Goal: Complete application form: Complete application form

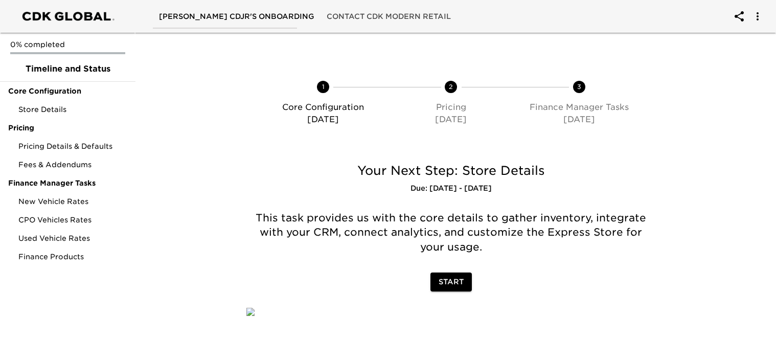
scroll to position [63, 0]
click at [447, 276] on span "Start" at bounding box center [451, 282] width 25 height 13
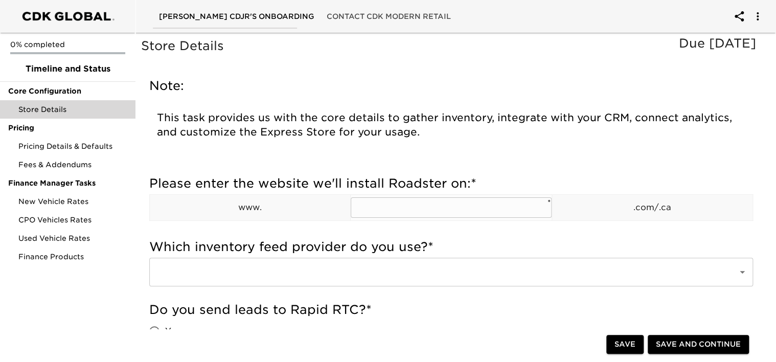
click at [432, 203] on input "text" at bounding box center [451, 207] width 200 height 20
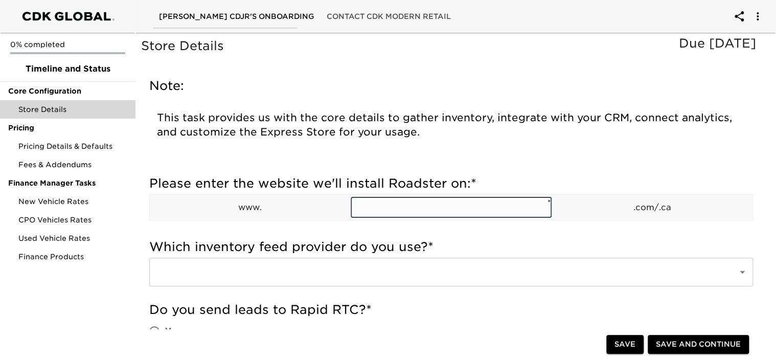
click at [432, 203] on input "text" at bounding box center [451, 207] width 200 height 20
click at [432, 203] on input "m" at bounding box center [451, 207] width 200 height 20
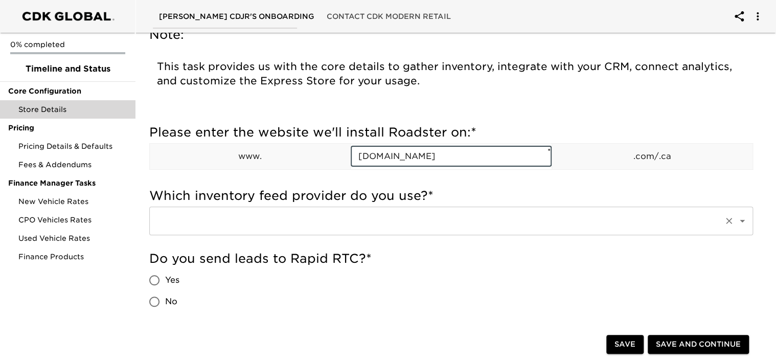
click at [742, 221] on icon "Open" at bounding box center [742, 221] width 5 height 3
type input "[DOMAIN_NAME]"
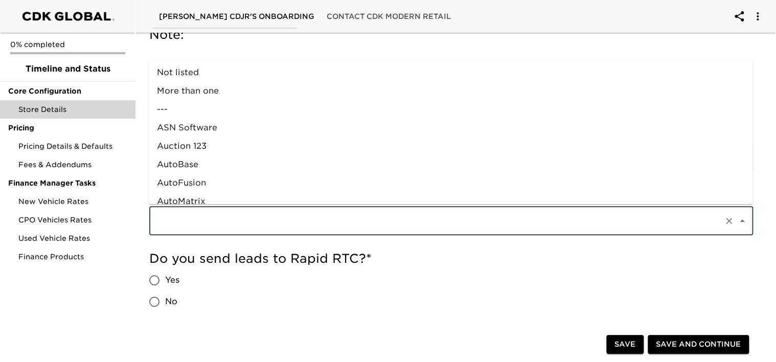
scroll to position [609, 0]
click at [742, 221] on icon "Close" at bounding box center [742, 220] width 5 height 3
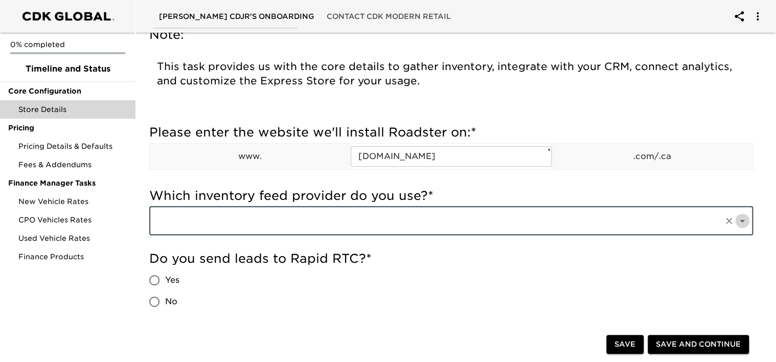
click at [742, 221] on icon "Open" at bounding box center [742, 221] width 5 height 3
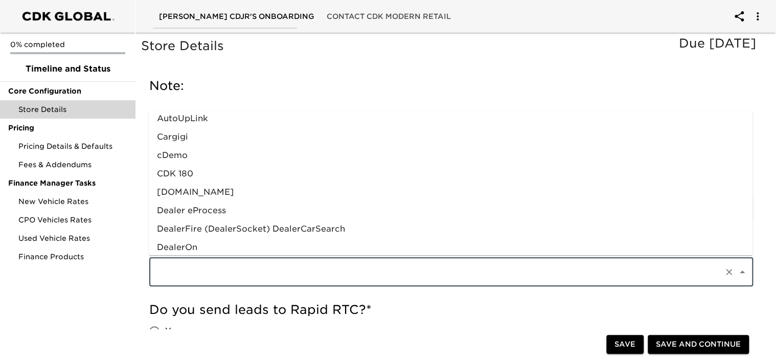
scroll to position [204, 0]
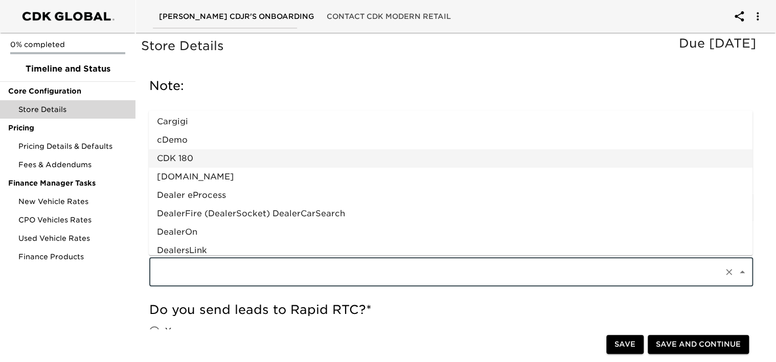
click at [216, 153] on li "CDK 180" at bounding box center [451, 158] width 604 height 18
type input "CDK 180"
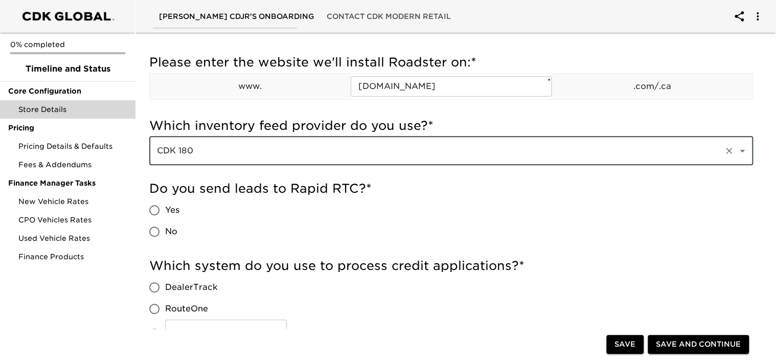
scroll to position [153, 0]
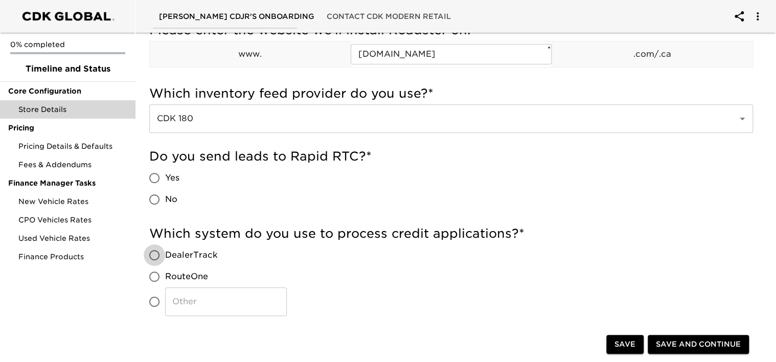
click at [154, 253] on input "DealerTrack" at bounding box center [154, 254] width 21 height 21
radio input "true"
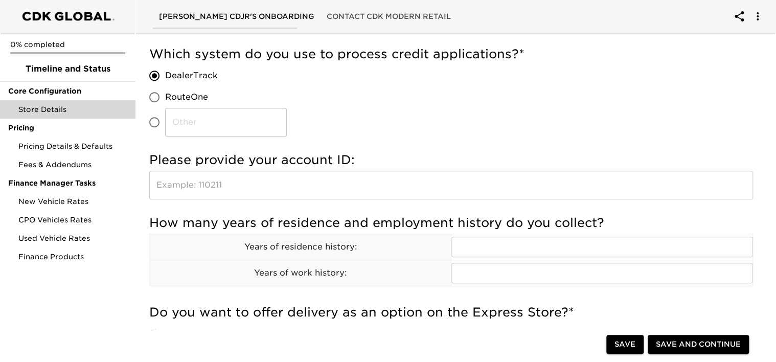
scroll to position [358, 0]
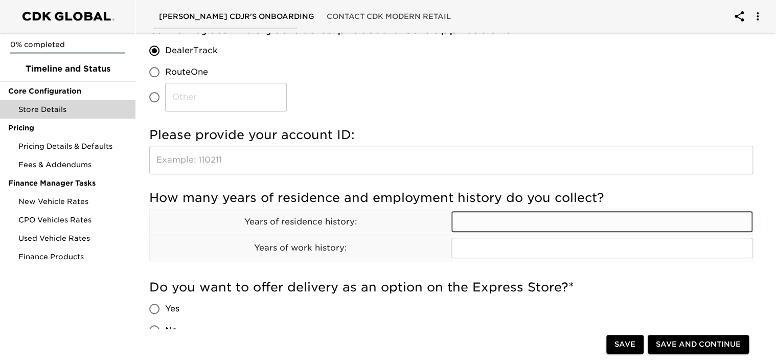
click at [488, 223] on input "text" at bounding box center [601, 222] width 301 height 20
type input "3"
click at [478, 252] on input "text" at bounding box center [601, 248] width 301 height 20
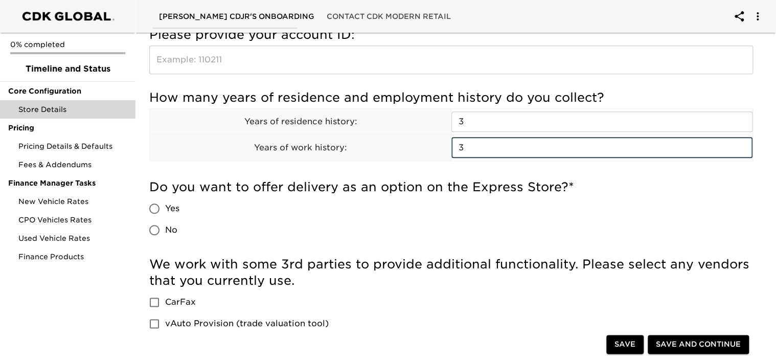
scroll to position [460, 0]
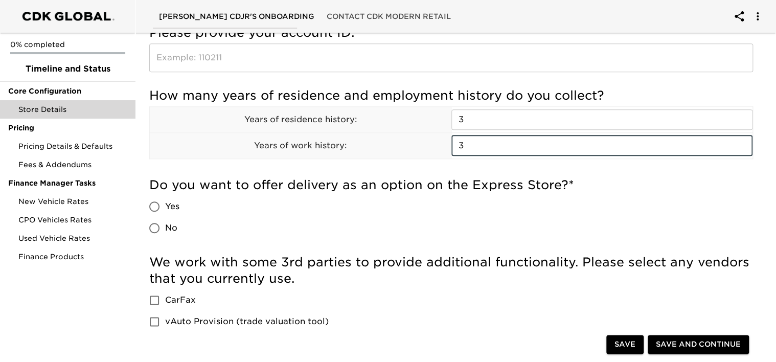
type input "3"
click at [158, 207] on input "Yes" at bounding box center [154, 206] width 21 height 21
radio input "true"
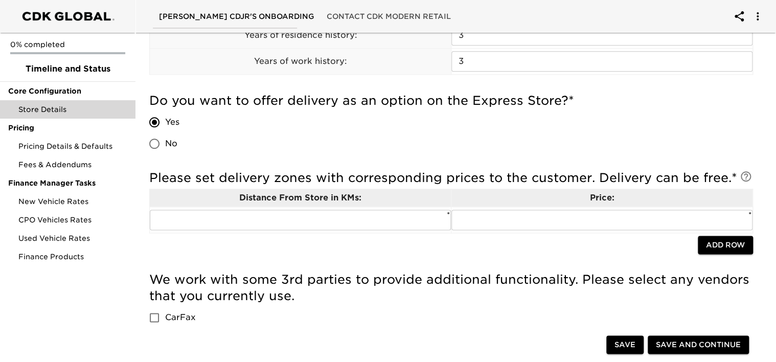
scroll to position [562, 0]
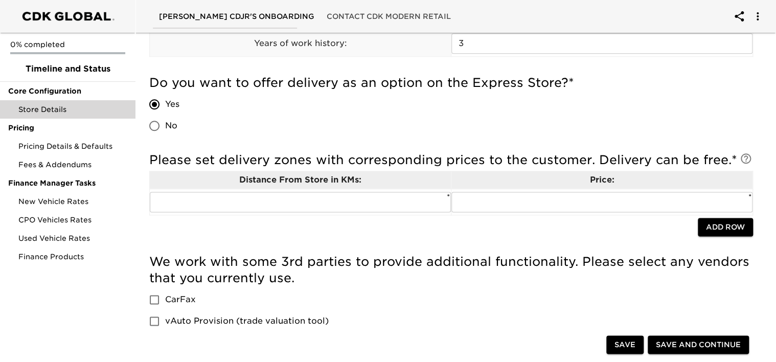
click at [155, 127] on input "No" at bounding box center [154, 125] width 21 height 21
radio input "true"
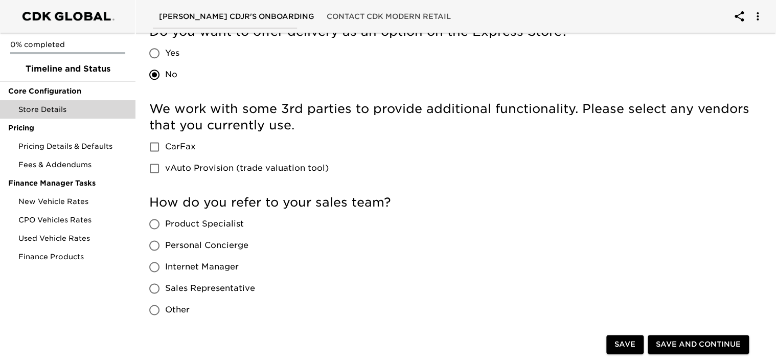
scroll to position [665, 0]
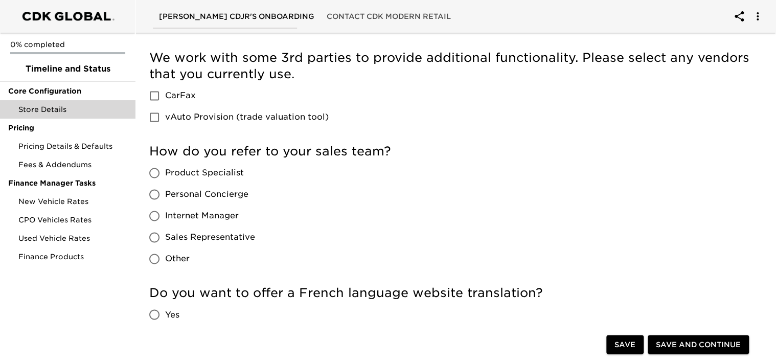
click at [153, 172] on input "Product Specialist" at bounding box center [154, 172] width 21 height 21
radio input "true"
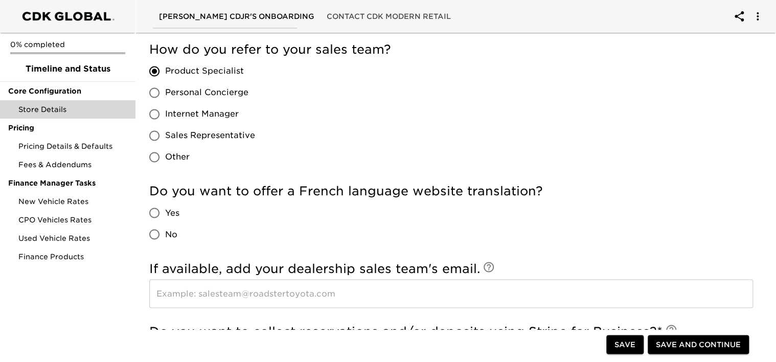
scroll to position [767, 0]
click at [155, 211] on input "Yes" at bounding box center [154, 211] width 21 height 21
radio input "true"
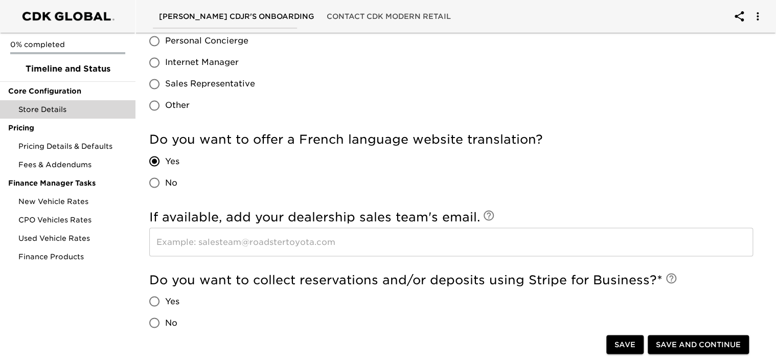
click at [181, 243] on input "text" at bounding box center [451, 241] width 604 height 29
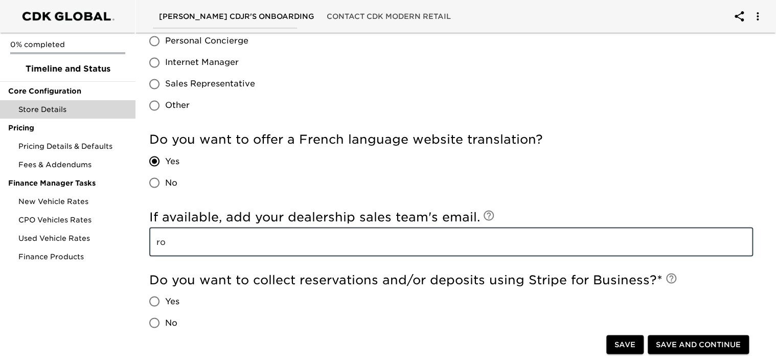
type input "r"
click at [181, 243] on input "[PERSON_NAME]@[PERSON_NAME]" at bounding box center [451, 241] width 604 height 29
drag, startPoint x: 181, startPoint y: 243, endPoint x: 233, endPoint y: 245, distance: 51.7
click at [233, 245] on input "[PERSON_NAME]@[PERSON_NAME]" at bounding box center [451, 241] width 604 height 29
type input "[PERSON_NAME][EMAIL_ADDRESS][DOMAIN_NAME]"
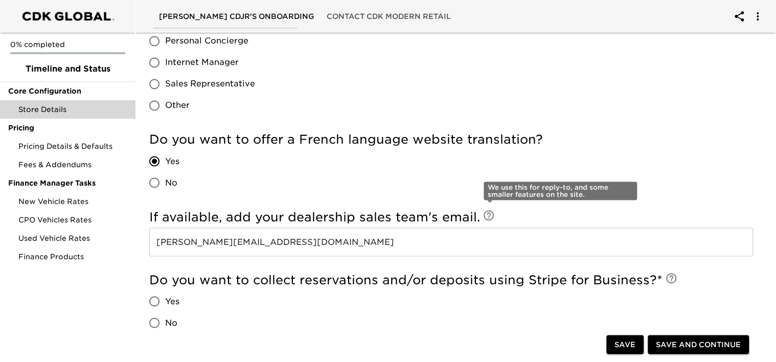
click at [490, 214] on icon at bounding box center [489, 215] width 12 height 12
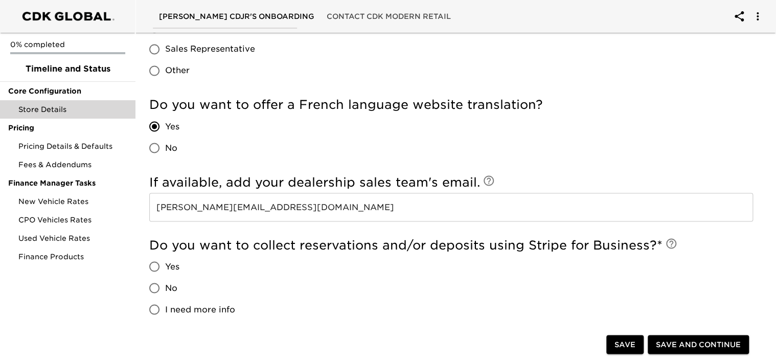
scroll to position [869, 0]
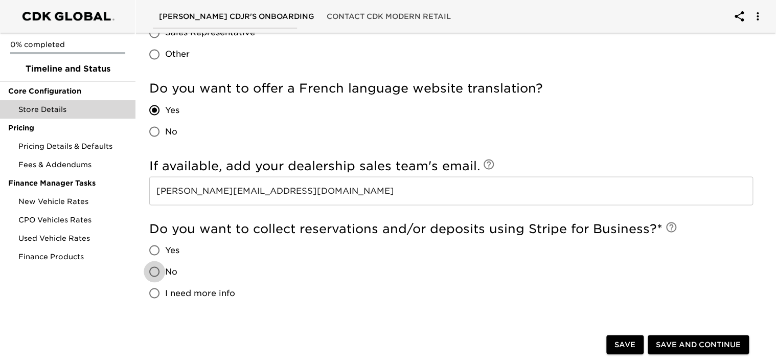
click at [154, 271] on input "No" at bounding box center [154, 271] width 21 height 21
radio input "true"
click at [153, 253] on input "Yes" at bounding box center [154, 249] width 21 height 21
radio input "true"
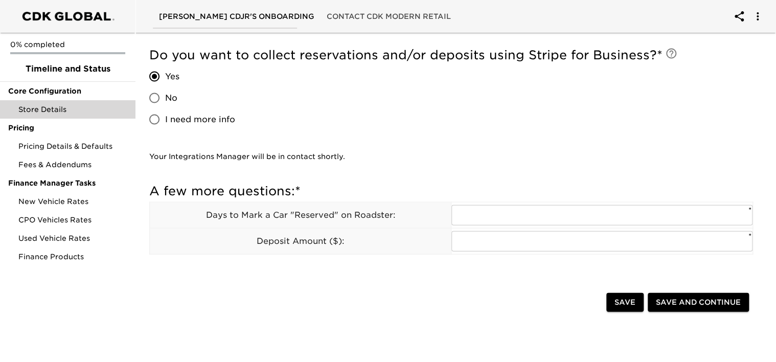
scroll to position [1024, 0]
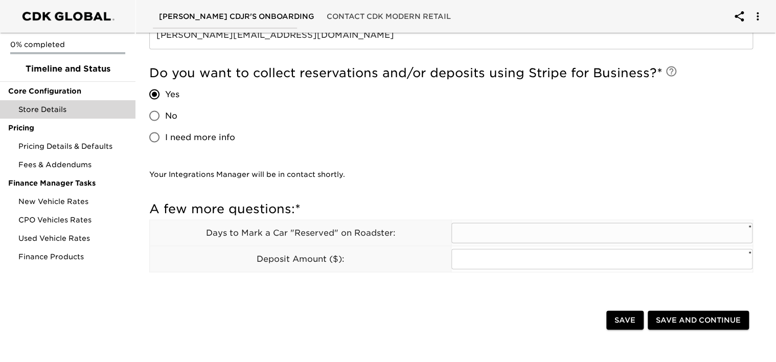
click at [458, 227] on input "text" at bounding box center [601, 233] width 301 height 20
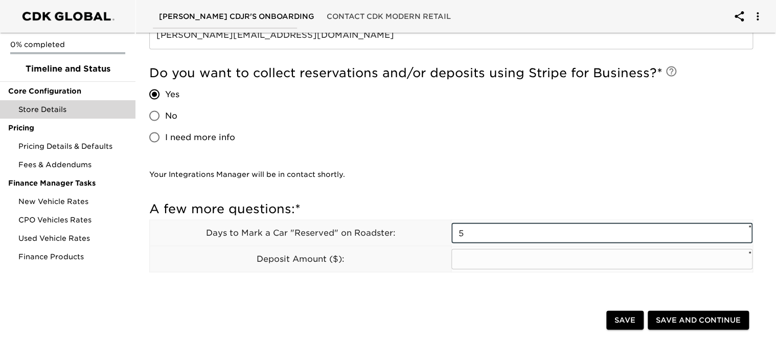
type input "5"
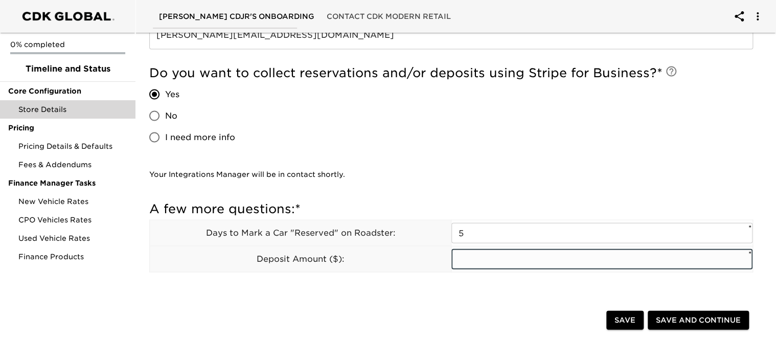
click at [472, 262] on input "text" at bounding box center [601, 259] width 301 height 20
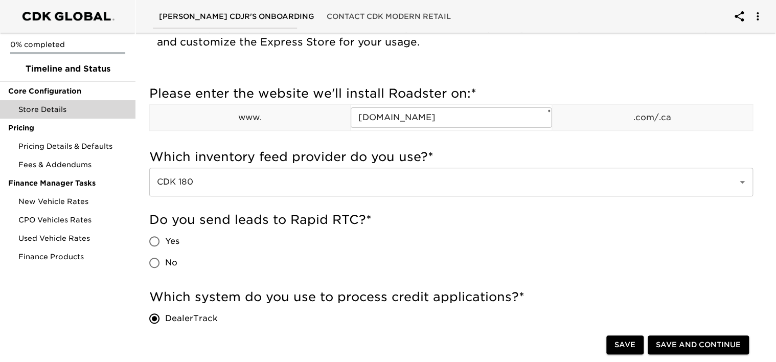
scroll to position [72, 0]
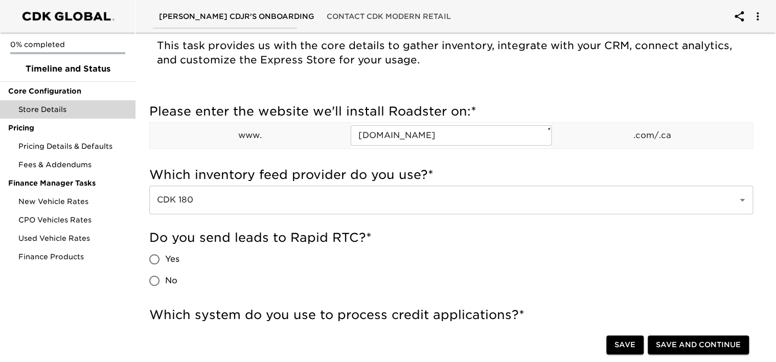
type input "500."
drag, startPoint x: 288, startPoint y: 235, endPoint x: 336, endPoint y: 244, distance: 48.8
click at [336, 244] on h5 "Do you send leads to Rapid RTC? *" at bounding box center [451, 238] width 604 height 16
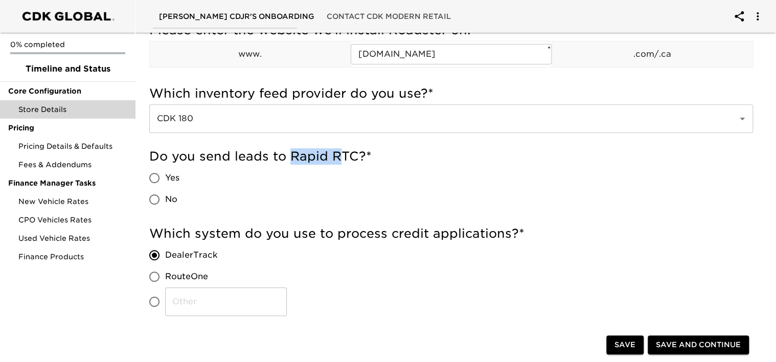
scroll to position [204, 0]
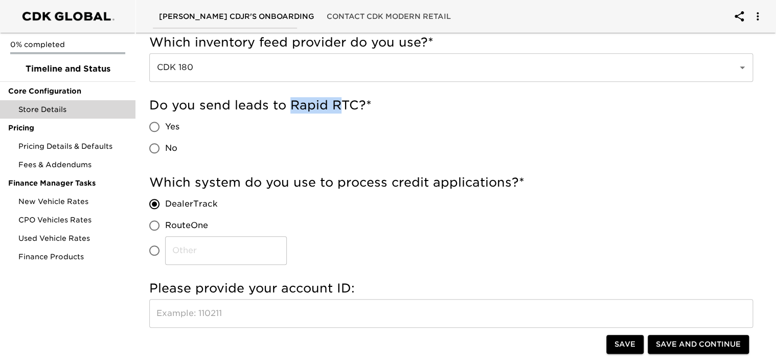
click at [153, 145] on input "No" at bounding box center [154, 148] width 21 height 21
radio input "true"
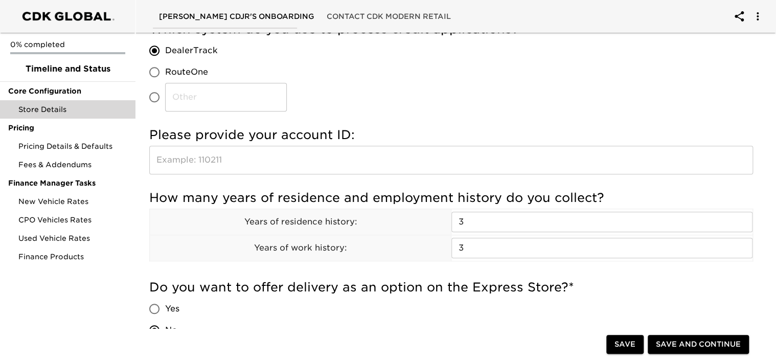
scroll to position [307, 0]
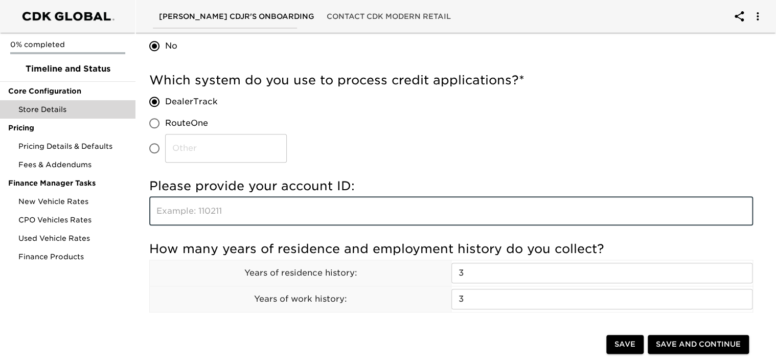
click at [171, 208] on input "text" at bounding box center [451, 211] width 604 height 29
click at [252, 216] on input "text" at bounding box center [451, 211] width 604 height 29
type input "c21675"
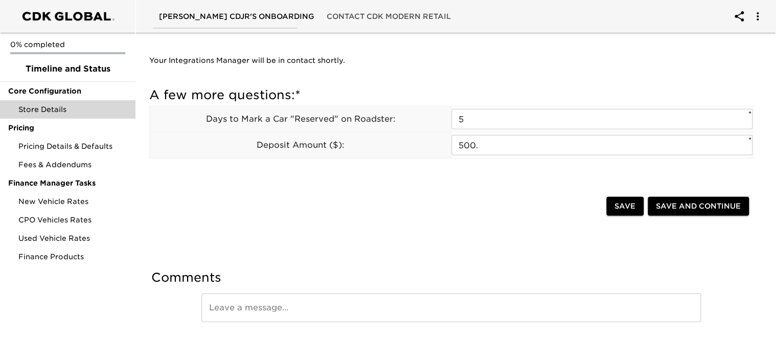
scroll to position [1146, 0]
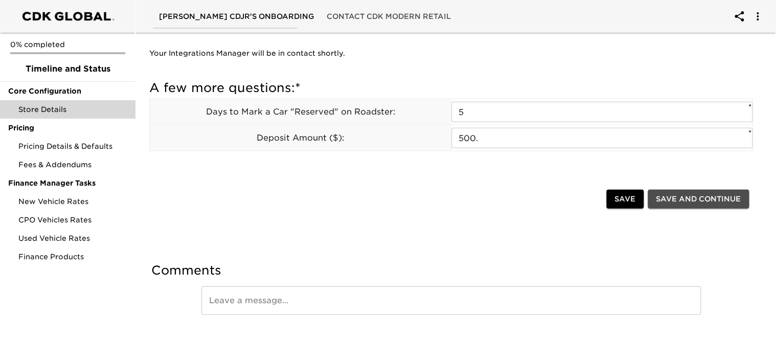
click at [692, 198] on span "Save and Continue" at bounding box center [698, 199] width 85 height 13
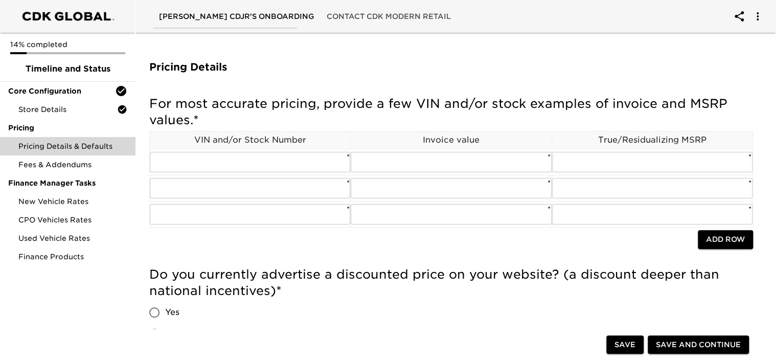
scroll to position [51, 0]
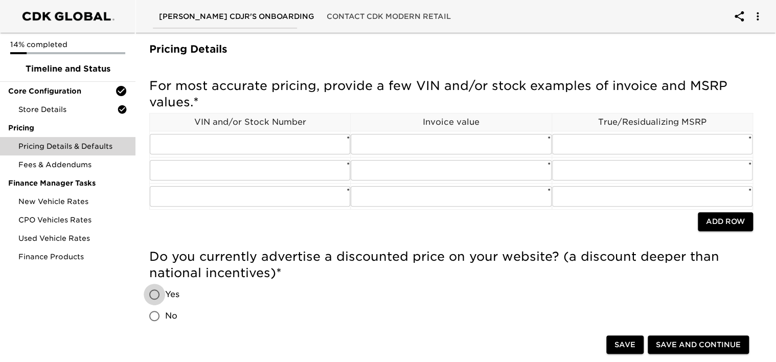
click at [153, 295] on input "Yes" at bounding box center [154, 294] width 21 height 21
radio input "true"
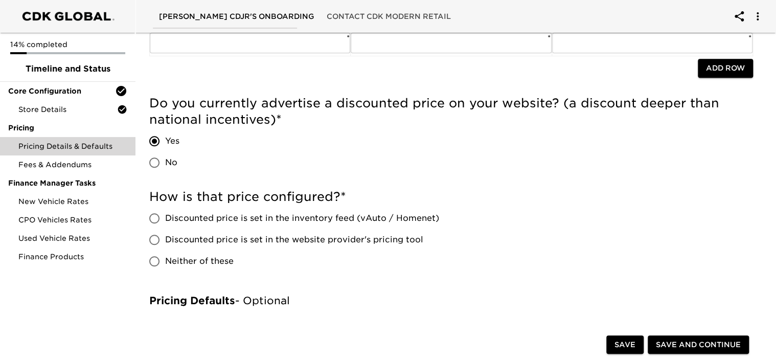
scroll to position [256, 0]
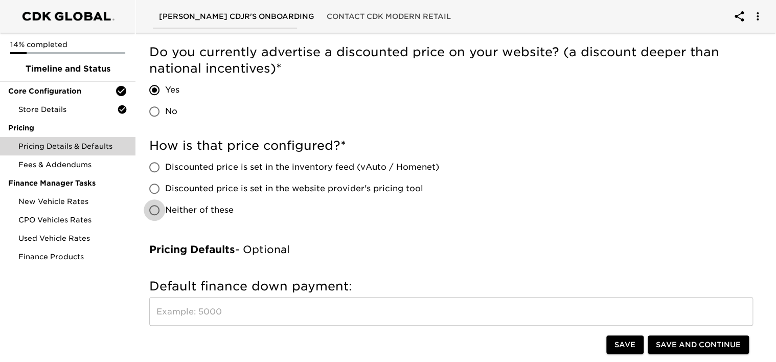
click at [155, 207] on input "Neither of these" at bounding box center [154, 209] width 21 height 21
radio input "true"
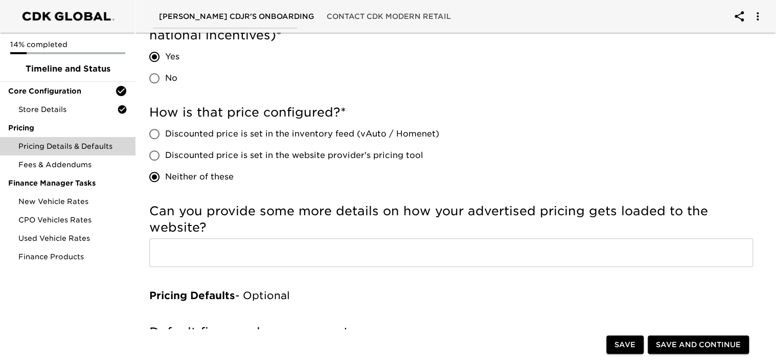
scroll to position [307, 0]
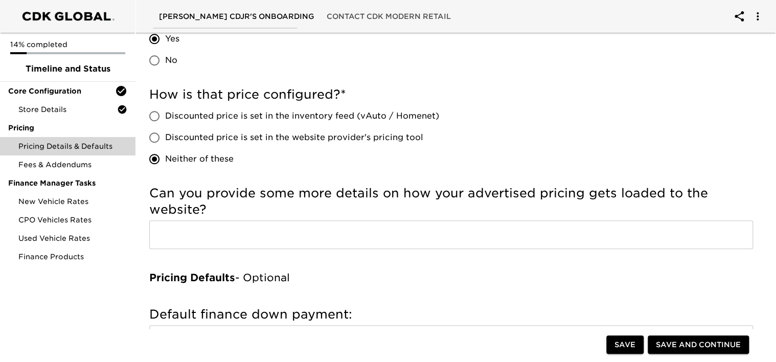
click at [156, 138] on input "Discounted price is set in the website provider's pricing tool" at bounding box center [154, 137] width 21 height 21
radio input "true"
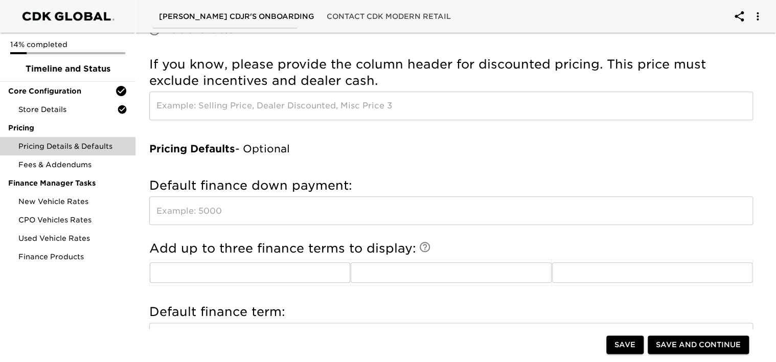
scroll to position [460, 0]
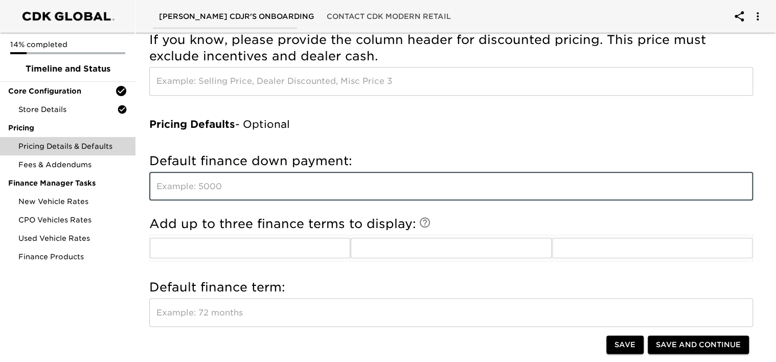
click at [271, 191] on input "text" at bounding box center [451, 186] width 604 height 29
type input "500"
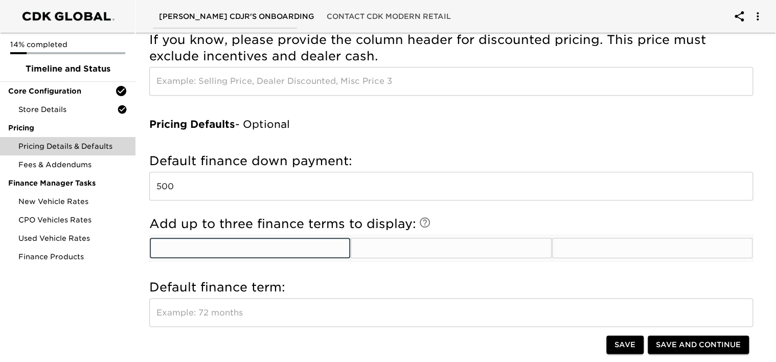
click at [245, 257] on input "text" at bounding box center [250, 248] width 200 height 20
type input "96"
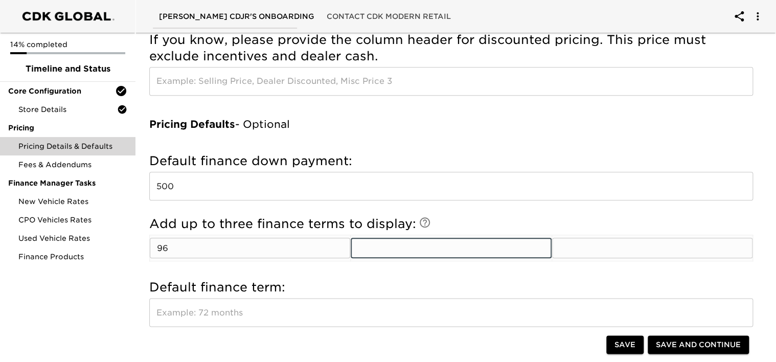
click at [399, 249] on input "text" at bounding box center [451, 248] width 200 height 20
type input "84"
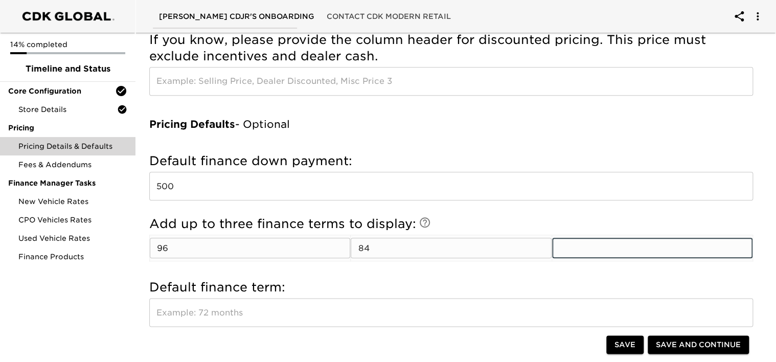
click at [613, 249] on input "text" at bounding box center [652, 248] width 200 height 20
type input "60"
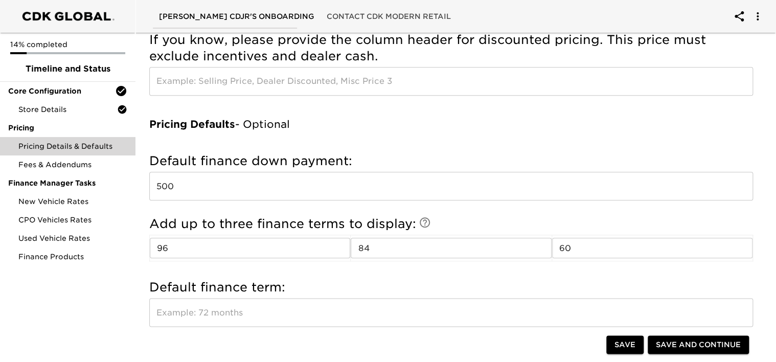
scroll to position [409, 0]
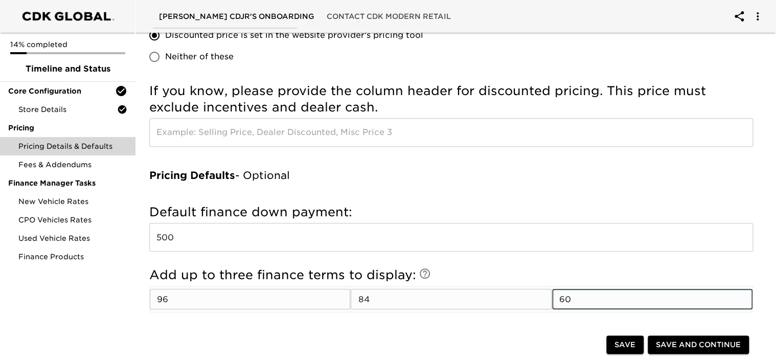
drag, startPoint x: 586, startPoint y: 300, endPoint x: 509, endPoint y: 300, distance: 76.7
click at [509, 300] on tr "96 ​ 84 ​ 60 ​" at bounding box center [451, 299] width 603 height 26
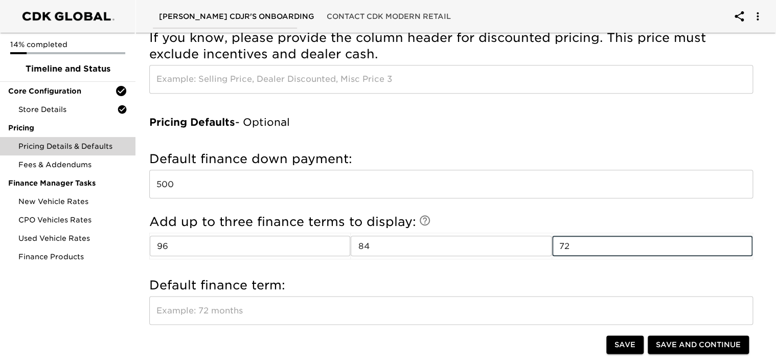
scroll to position [511, 0]
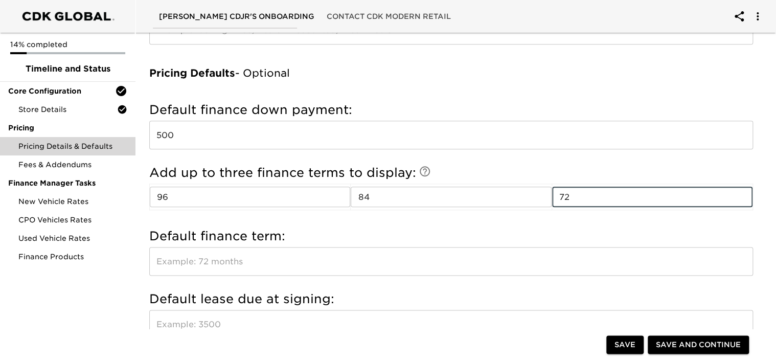
type input "72"
click at [163, 262] on input "text" at bounding box center [451, 261] width 604 height 29
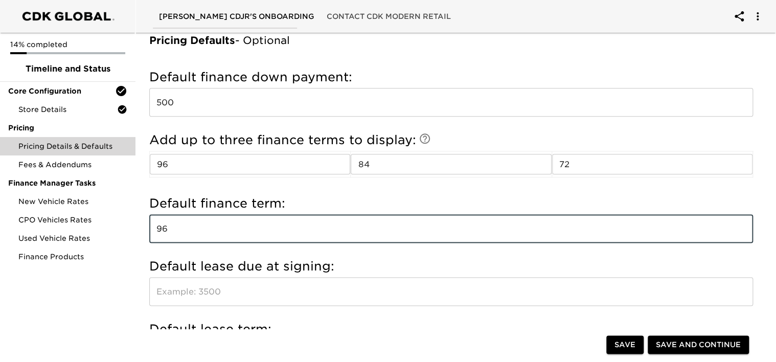
scroll to position [562, 0]
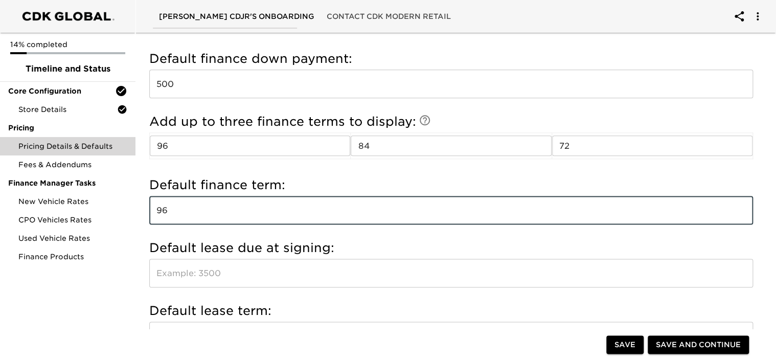
type input "96"
click at [157, 276] on input "text" at bounding box center [451, 273] width 604 height 29
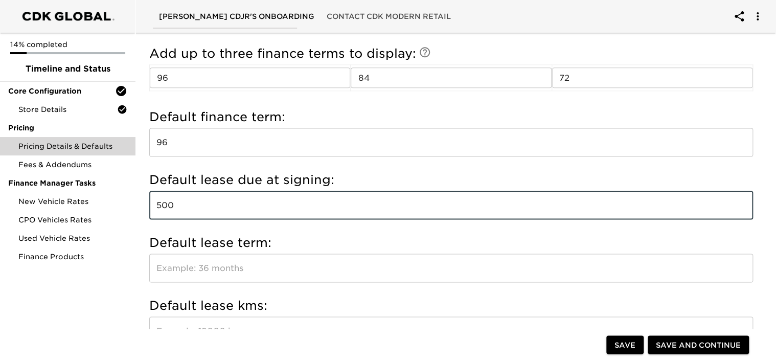
scroll to position [665, 0]
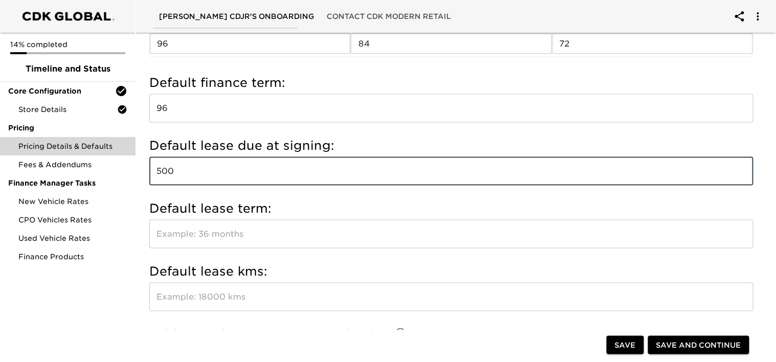
type input "500"
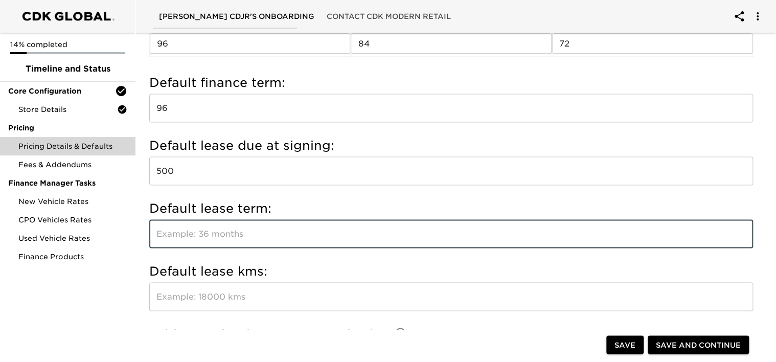
click at [169, 230] on input "text" at bounding box center [451, 233] width 604 height 29
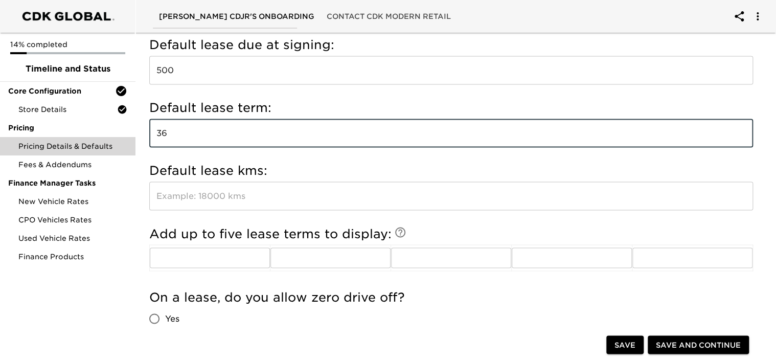
scroll to position [767, 0]
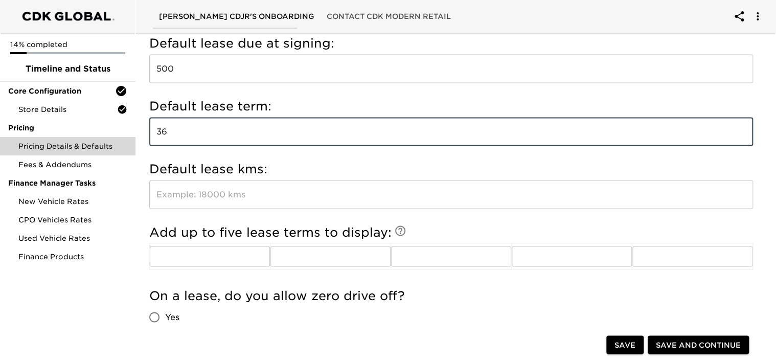
type input "36"
click at [179, 193] on input "text" at bounding box center [451, 194] width 604 height 29
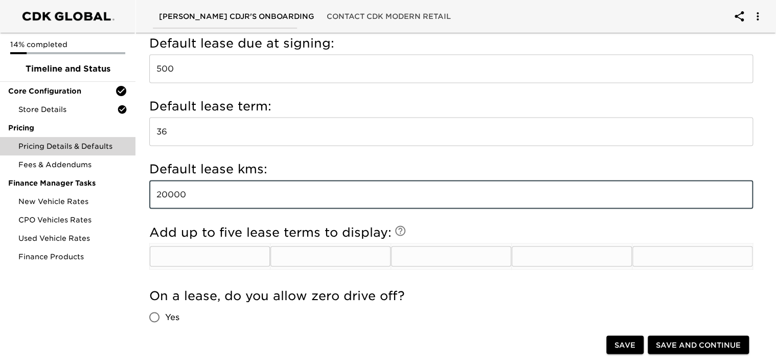
type input "20000"
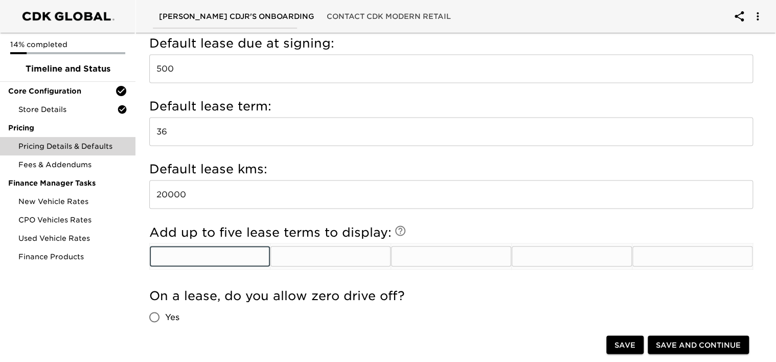
click at [164, 255] on input "text" at bounding box center [210, 256] width 120 height 20
type input "48"
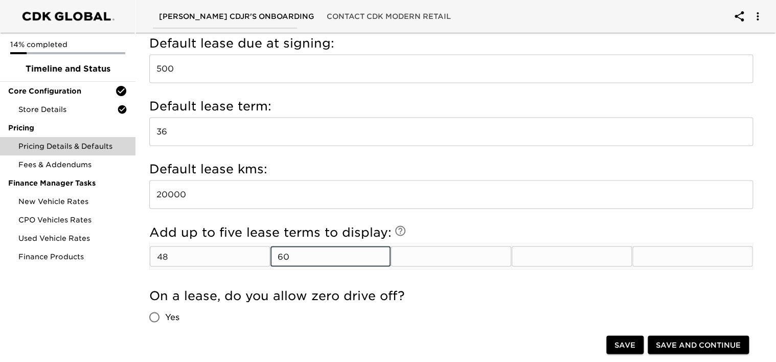
type input "60"
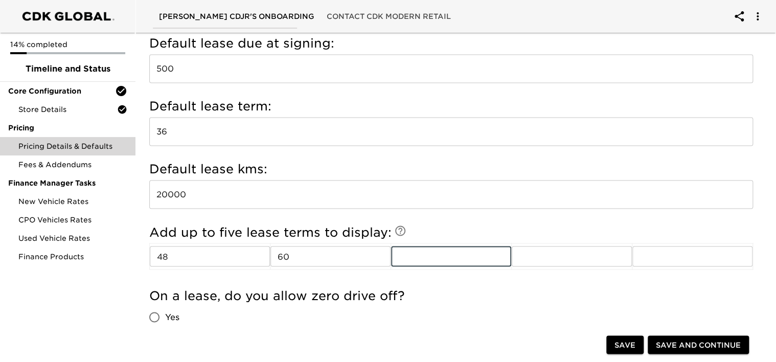
scroll to position [818, 0]
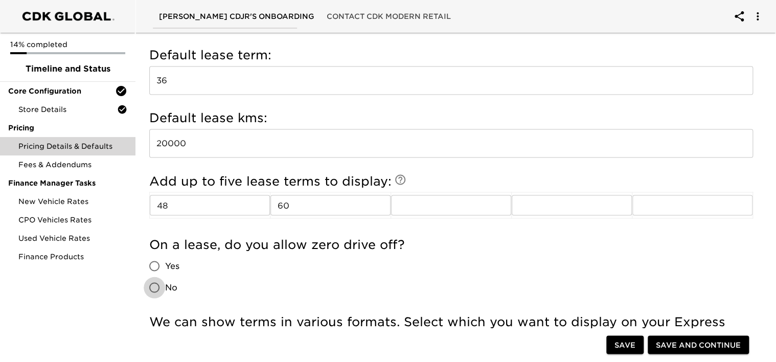
click at [153, 286] on input "No" at bounding box center [154, 287] width 21 height 21
radio input "true"
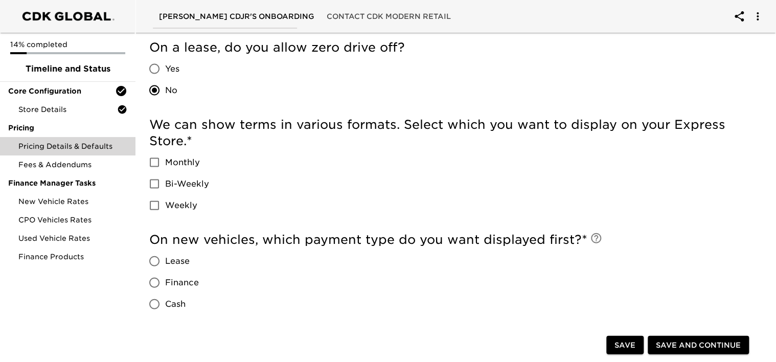
scroll to position [1022, 0]
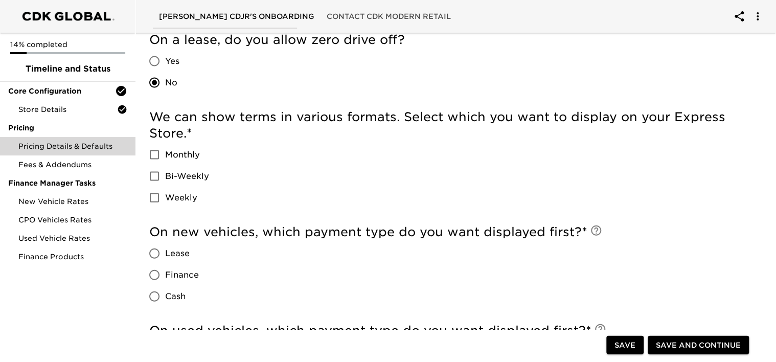
click at [155, 153] on input "Monthly" at bounding box center [154, 154] width 21 height 21
checkbox input "true"
drag, startPoint x: 155, startPoint y: 175, endPoint x: 196, endPoint y: 180, distance: 41.2
click at [155, 175] on input "Bi-Weekly" at bounding box center [154, 176] width 21 height 21
checkbox input "true"
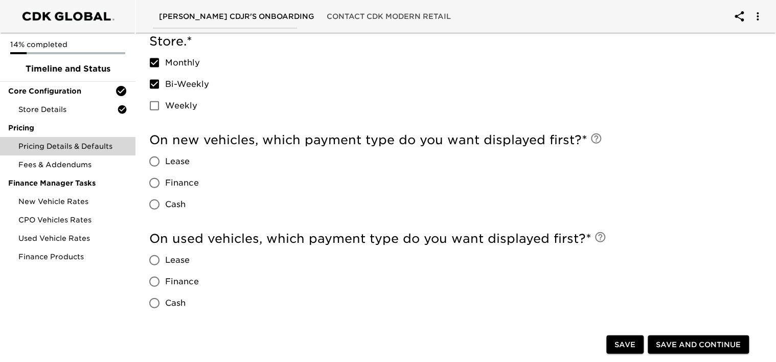
scroll to position [1125, 0]
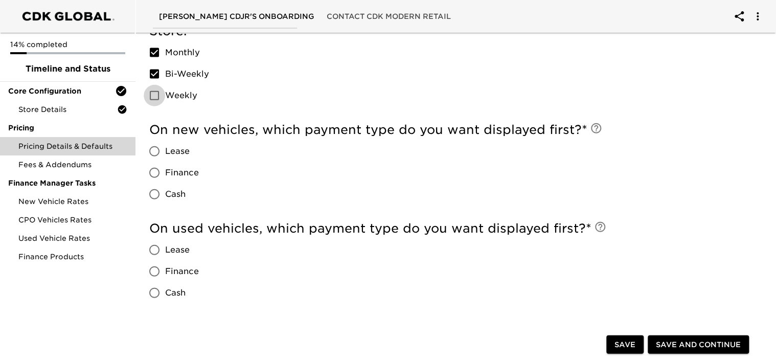
click at [153, 96] on input "Weekly" at bounding box center [154, 95] width 21 height 21
checkbox input "true"
click at [154, 172] on input "Finance" at bounding box center [154, 172] width 21 height 21
radio input "true"
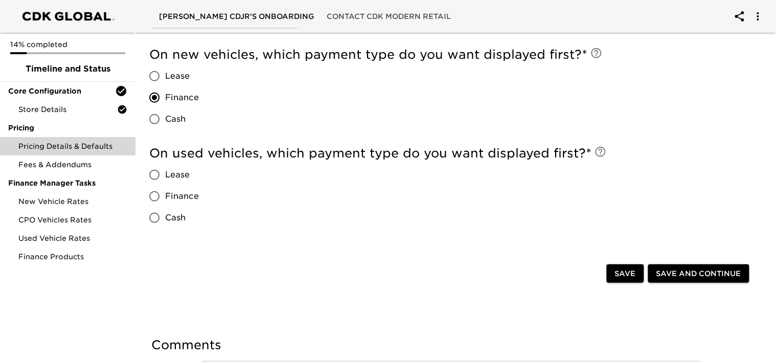
scroll to position [1227, 0]
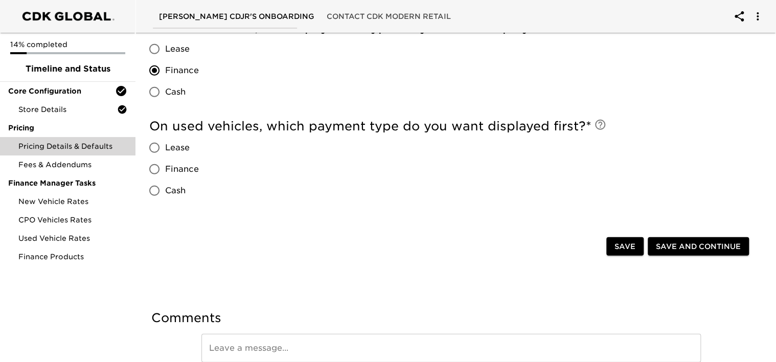
click at [153, 168] on input "Finance" at bounding box center [154, 168] width 21 height 21
radio input "true"
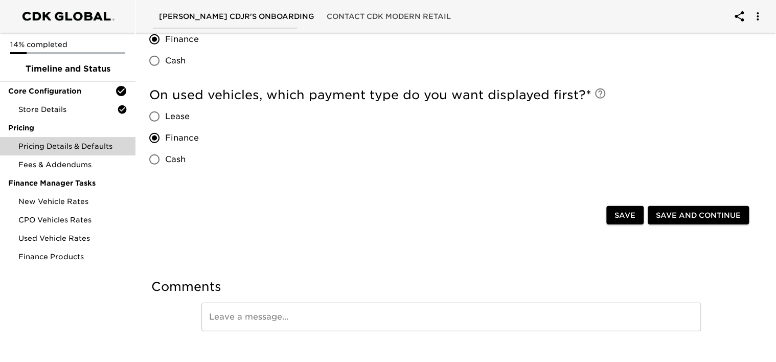
scroll to position [1274, 0]
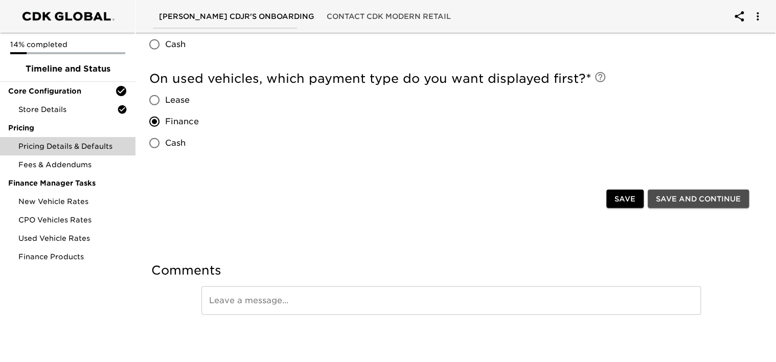
click at [681, 195] on span "Save and Continue" at bounding box center [698, 199] width 85 height 13
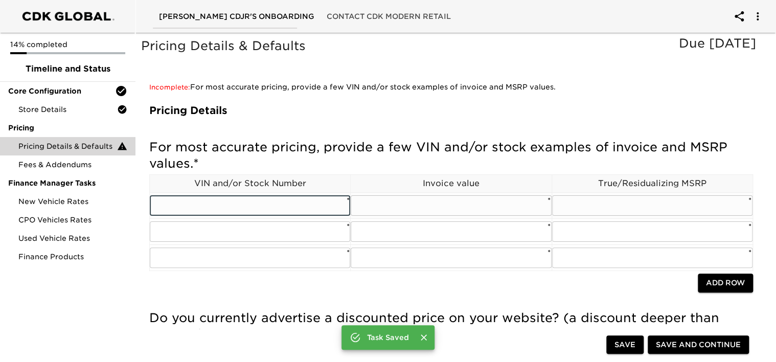
click at [226, 209] on input "text" at bounding box center [250, 205] width 200 height 20
click at [230, 208] on input "text" at bounding box center [250, 205] width 200 height 20
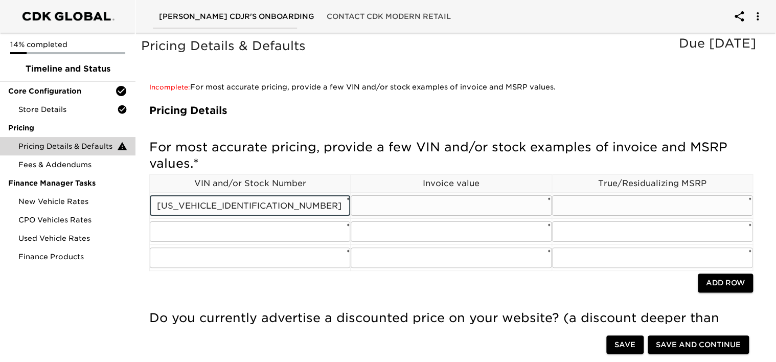
type input "[US_VEHICLE_IDENTIFICATION_NUMBER]"
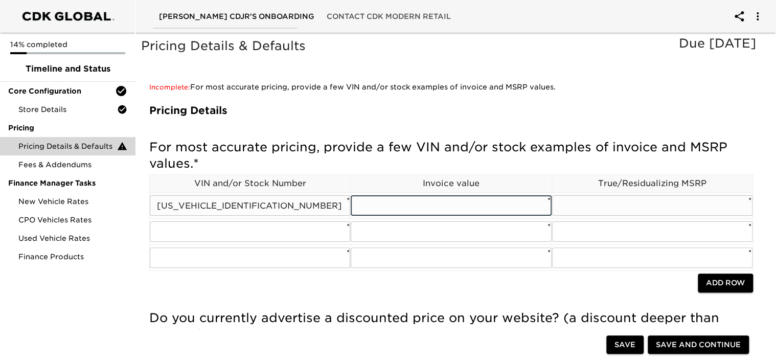
click at [369, 202] on input "text" at bounding box center [451, 205] width 200 height 20
type input "72029"
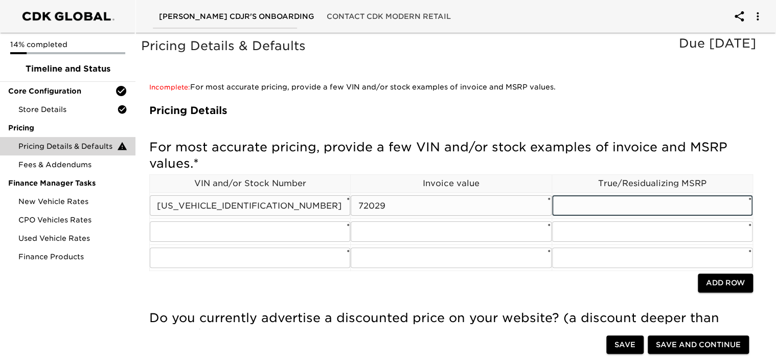
click at [595, 200] on input "text" at bounding box center [652, 205] width 200 height 20
type input "77533"
click at [181, 219] on td "​ *" at bounding box center [250, 232] width 201 height 26
click at [184, 227] on input "text" at bounding box center [250, 231] width 200 height 20
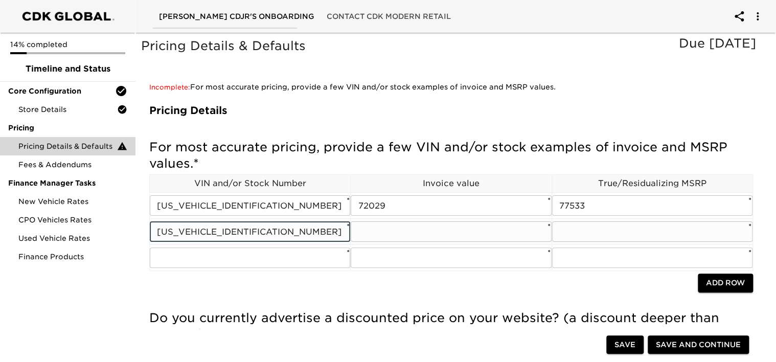
type input "[US_VEHICLE_IDENTIFICATION_NUMBER]"
click at [427, 226] on input "text" at bounding box center [451, 231] width 200 height 20
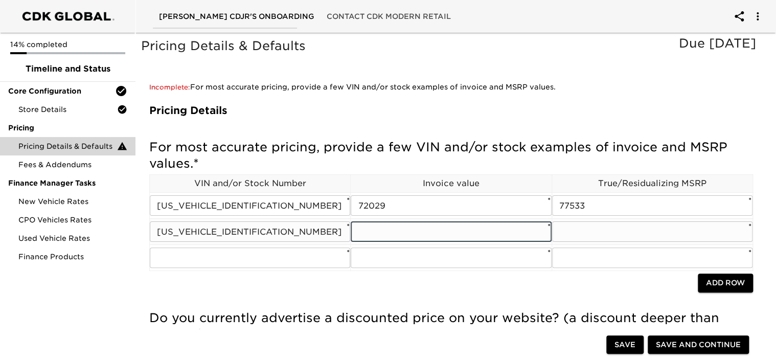
click at [157, 231] on input "[US_VEHICLE_IDENTIFICATION_NUMBER]" at bounding box center [250, 231] width 200 height 20
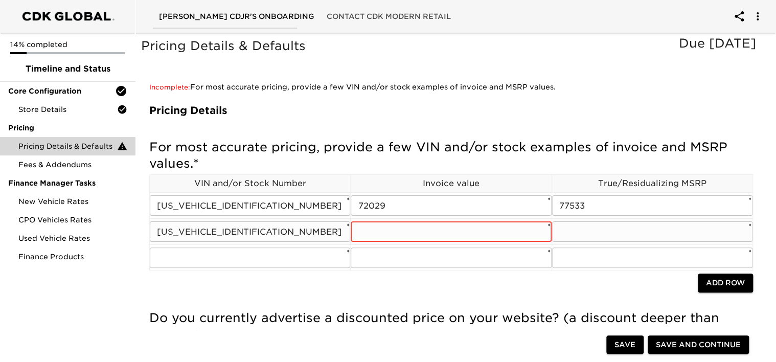
click at [366, 235] on input "text" at bounding box center [451, 231] width 200 height 20
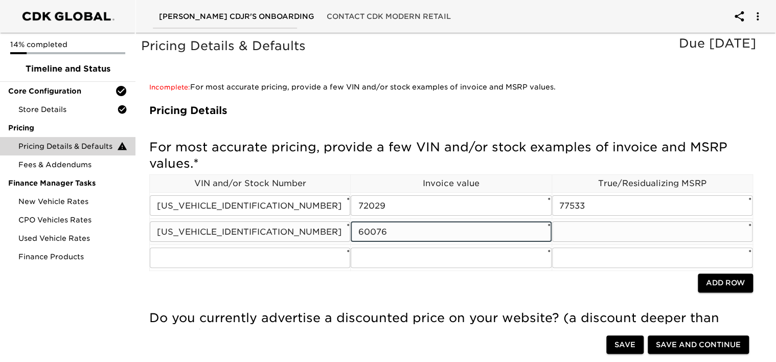
type input "60076"
click at [573, 233] on input "text" at bounding box center [652, 231] width 200 height 20
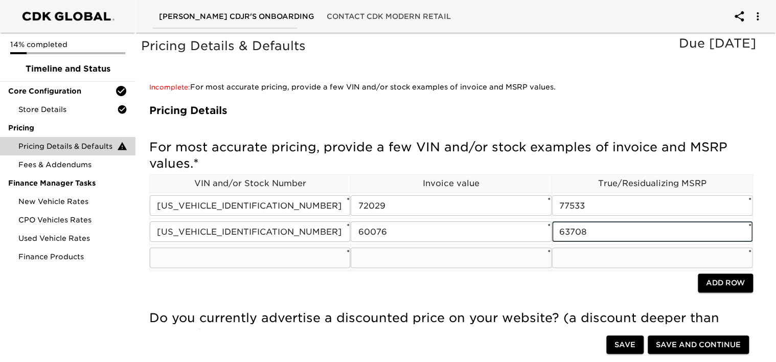
type input "63708"
click at [247, 257] on input "text" at bounding box center [250, 257] width 200 height 20
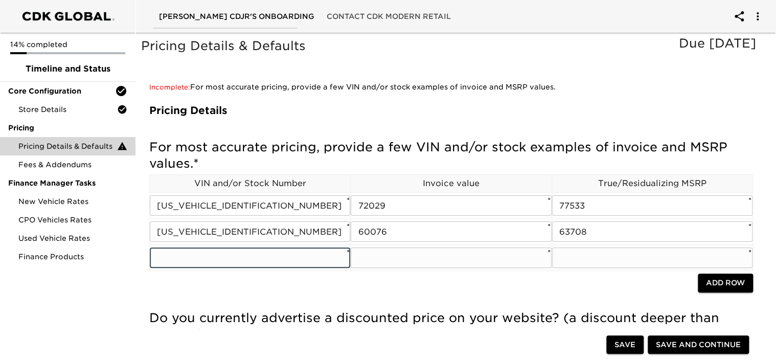
click at [236, 258] on input "text" at bounding box center [250, 257] width 200 height 20
click at [353, 255] on div at bounding box center [350, 222] width 5 height 96
type input "[US_VEHICLE_IDENTIFICATION_NUMBER]"
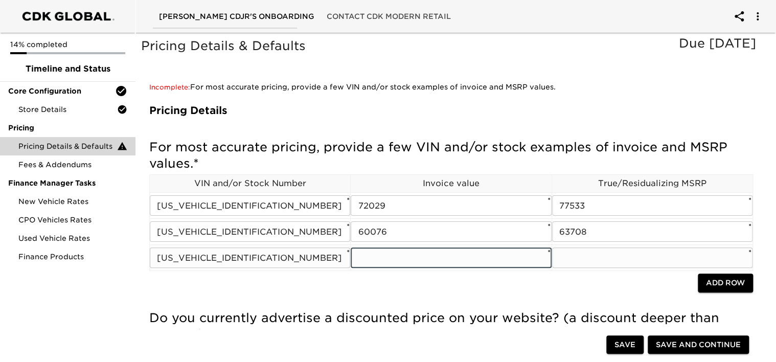
click at [364, 255] on input "text" at bounding box center [451, 257] width 200 height 20
type input "119515"
click at [650, 263] on input "text" at bounding box center [652, 257] width 200 height 20
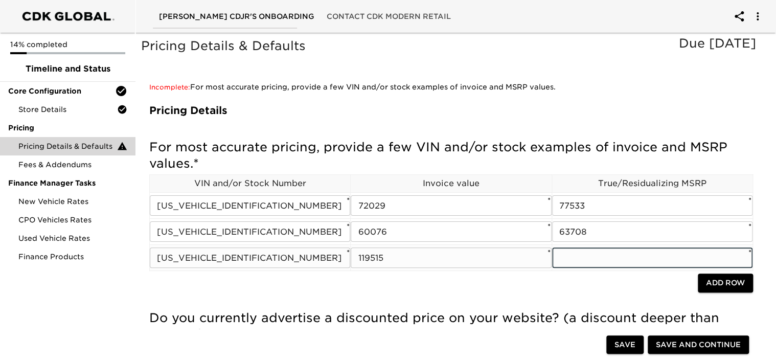
click at [569, 259] on input "text" at bounding box center [652, 257] width 200 height 20
type input "130972"
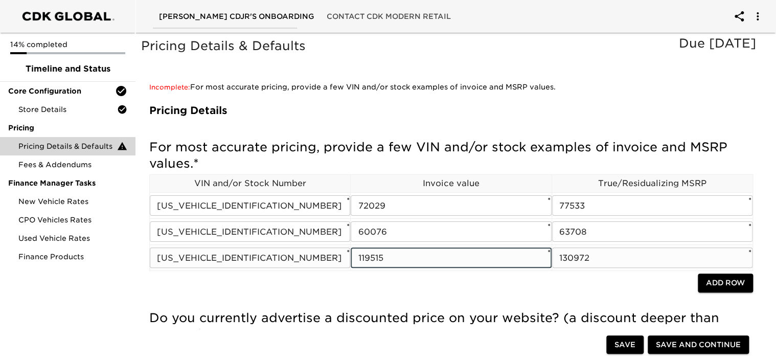
click at [476, 261] on input "119515" at bounding box center [451, 257] width 200 height 20
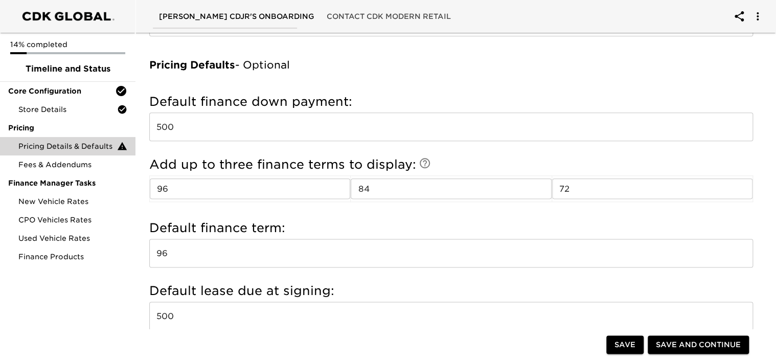
scroll to position [409, 0]
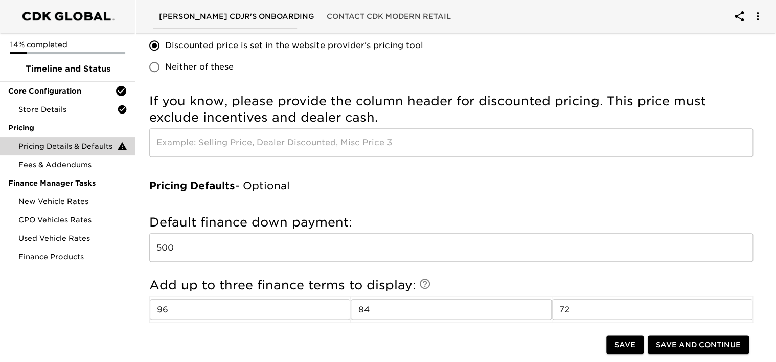
type input "119965"
click at [695, 342] on span "Save and Continue" at bounding box center [698, 344] width 85 height 13
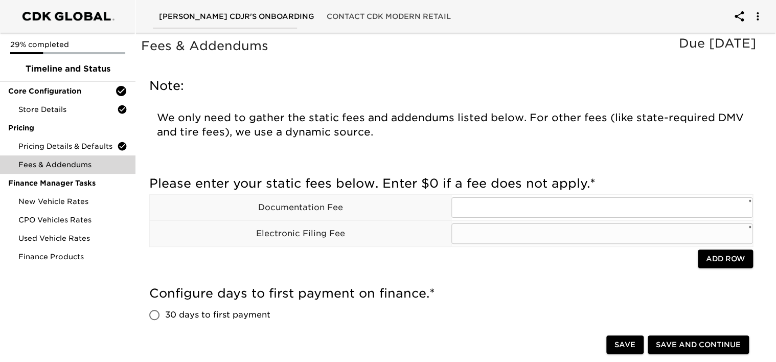
click at [542, 222] on td "​ *" at bounding box center [602, 233] width 302 height 26
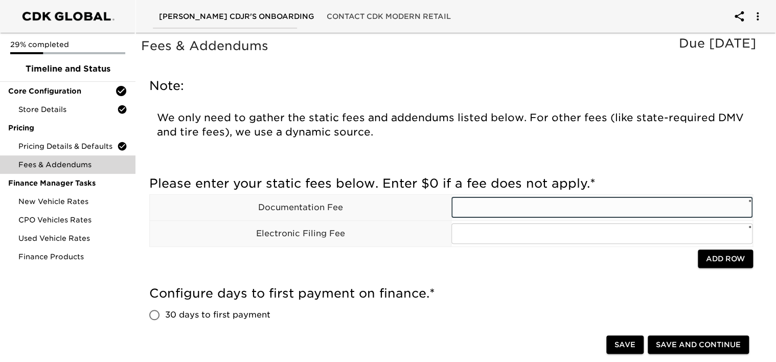
click at [513, 202] on input "text" at bounding box center [601, 207] width 301 height 20
type input "599"
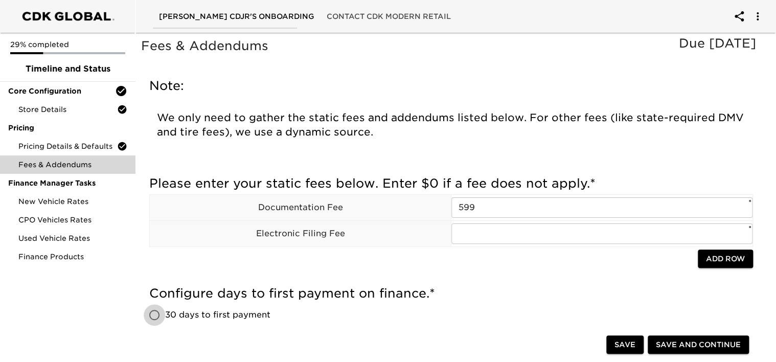
click at [152, 314] on input "30 days to first payment" at bounding box center [154, 314] width 21 height 21
radio input "true"
click at [707, 343] on span "Save and Continue" at bounding box center [698, 344] width 85 height 13
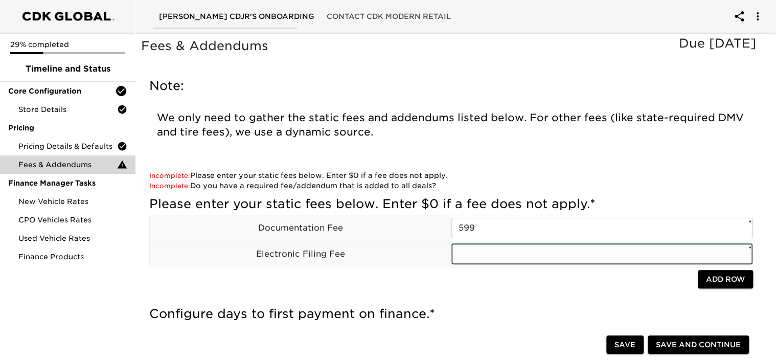
click at [471, 256] on input "text" at bounding box center [601, 254] width 301 height 20
type input "0"
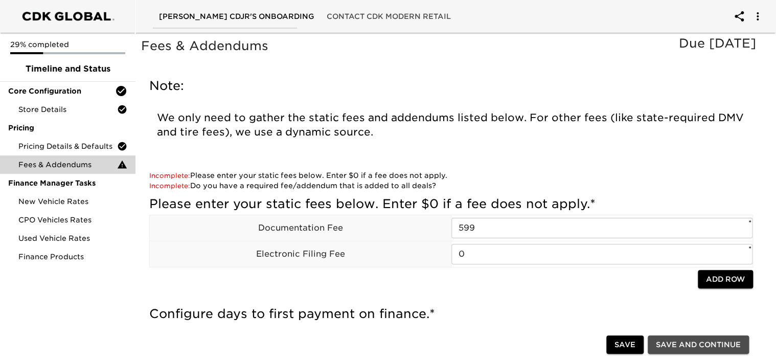
click at [683, 344] on span "Save and Continue" at bounding box center [698, 344] width 85 height 13
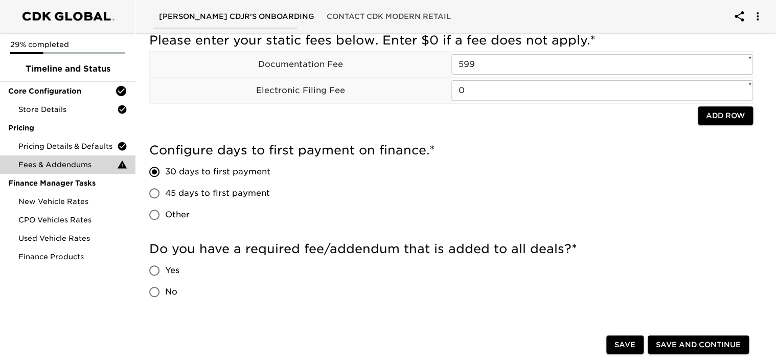
scroll to position [204, 0]
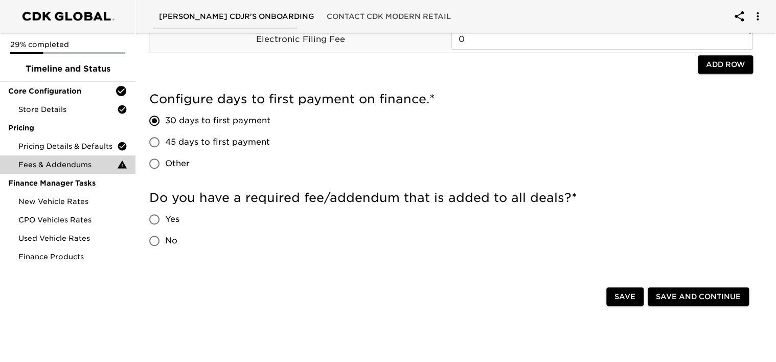
click at [154, 240] on input "No" at bounding box center [154, 240] width 21 height 21
radio input "true"
click at [694, 295] on span "Save and Continue" at bounding box center [698, 296] width 85 height 13
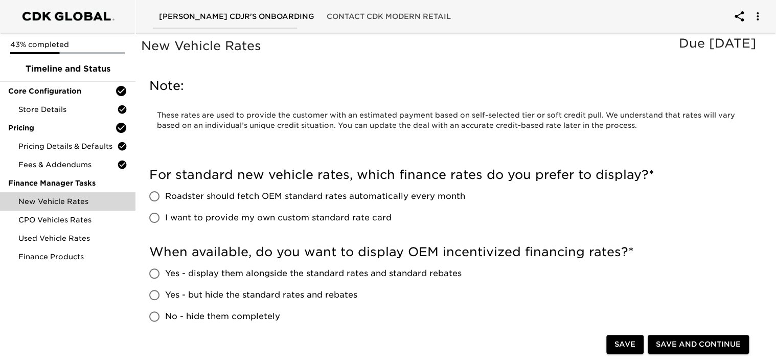
click at [153, 194] on input "Roadster should fetch OEM standard rates automatically every month" at bounding box center [154, 196] width 21 height 21
radio input "true"
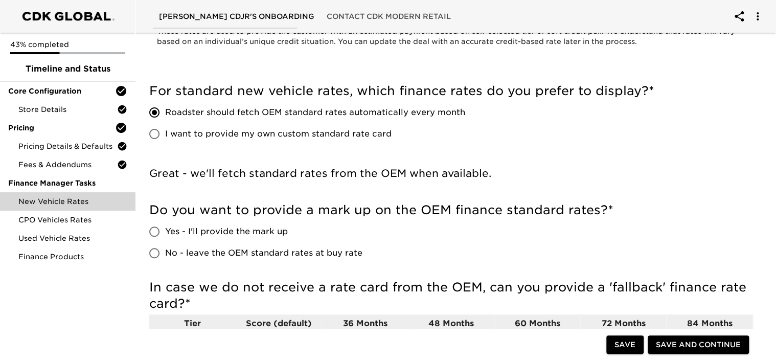
scroll to position [102, 0]
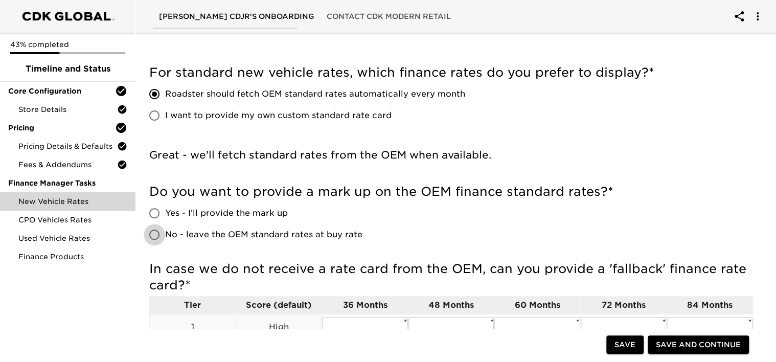
click at [155, 231] on input "No - leave the OEM standard rates at buy rate" at bounding box center [154, 234] width 21 height 21
radio input "true"
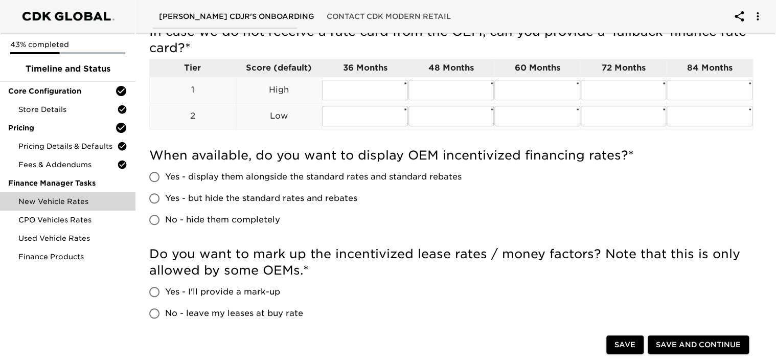
scroll to position [358, 0]
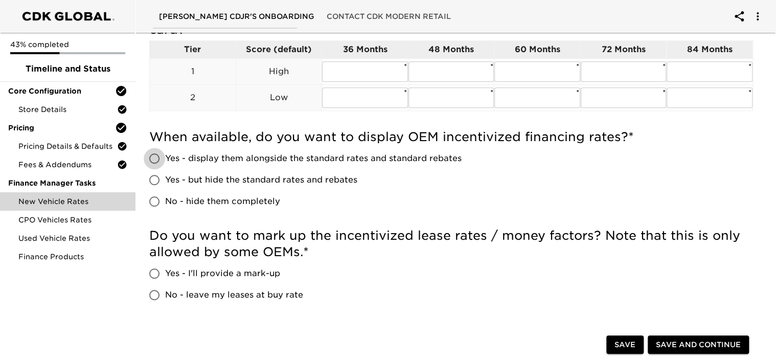
click at [156, 155] on input "Yes - display them alongside the standard rates and standard rebates" at bounding box center [154, 158] width 21 height 21
radio input "true"
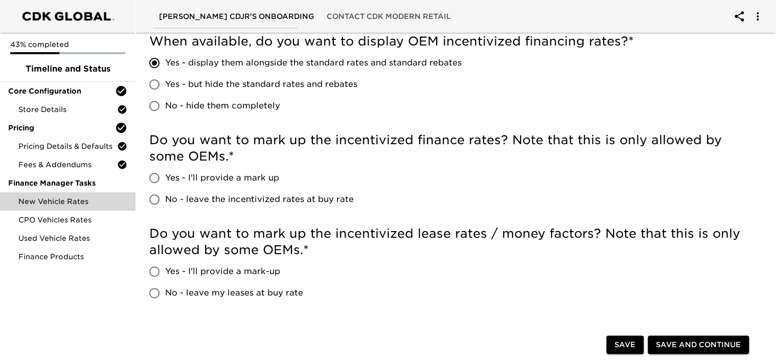
scroll to position [460, 0]
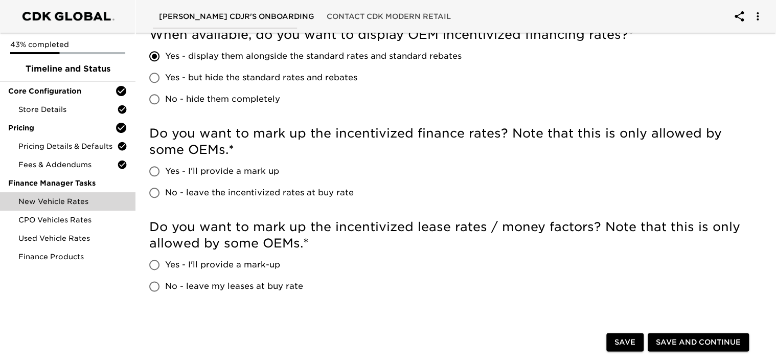
click at [152, 193] on input "No - leave the incentivized rates at buy rate" at bounding box center [154, 192] width 21 height 21
radio input "true"
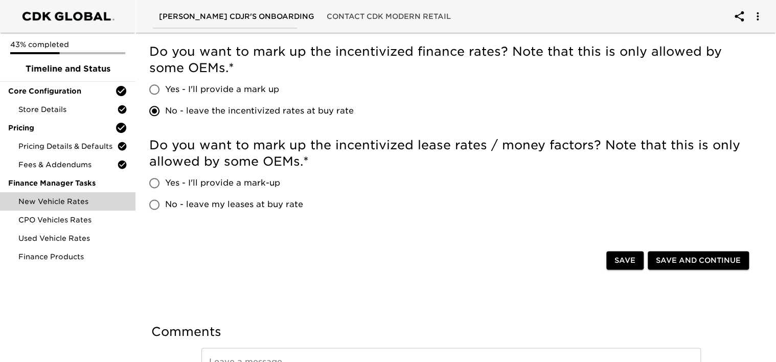
scroll to position [562, 0]
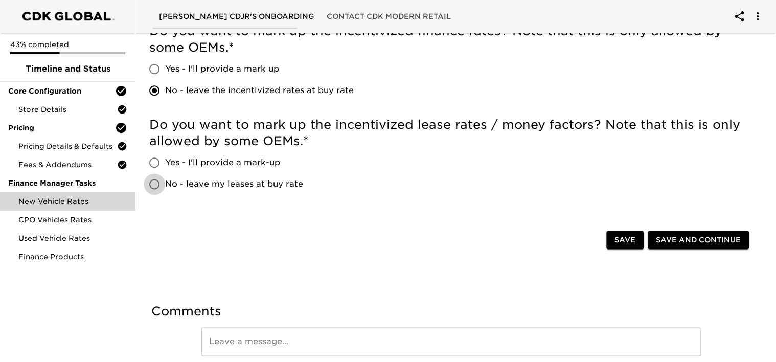
click at [156, 180] on input "No - leave my leases at buy rate" at bounding box center [154, 183] width 21 height 21
radio input "true"
click at [713, 237] on span "Save and Continue" at bounding box center [698, 240] width 85 height 13
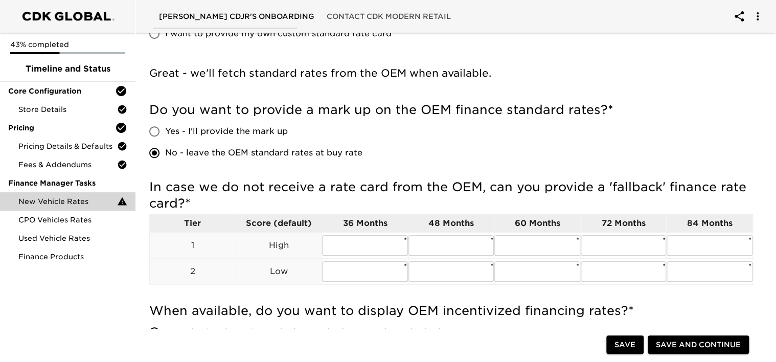
scroll to position [256, 0]
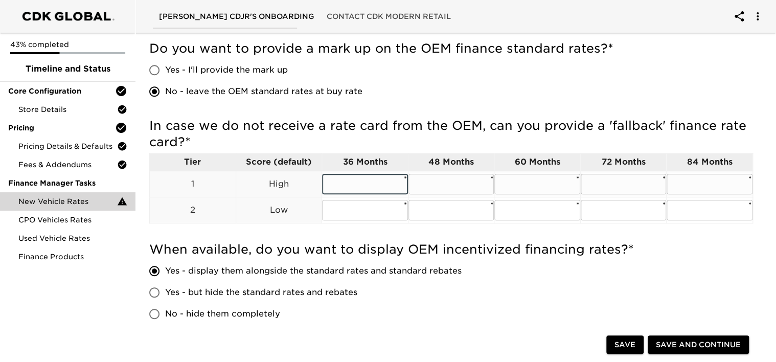
click at [355, 181] on input "text" at bounding box center [365, 184] width 86 height 20
type input "8.99"
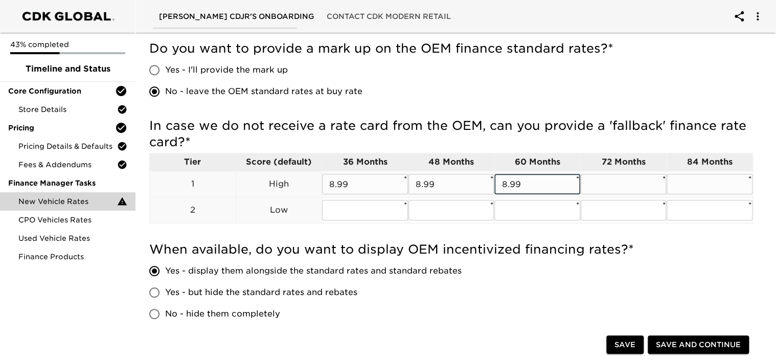
type input "8.99"
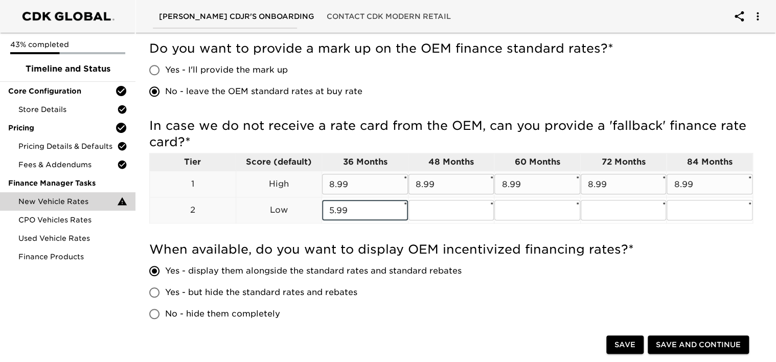
type input "5.99"
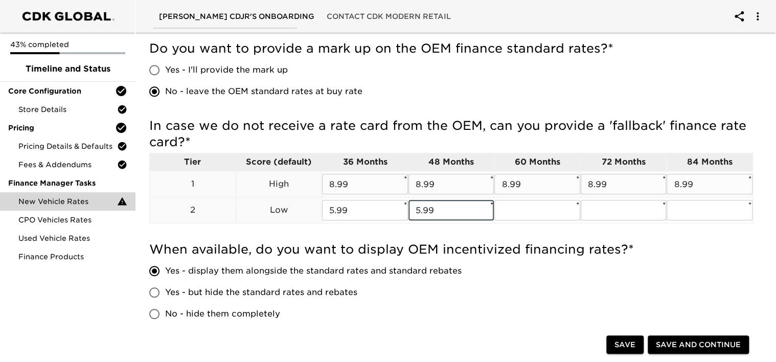
type input "5.99"
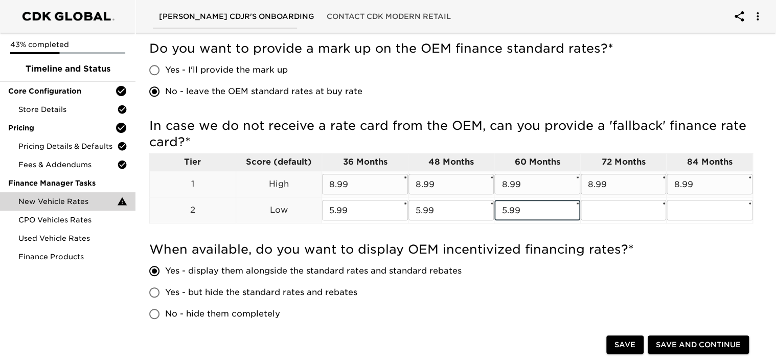
type input "5.99"
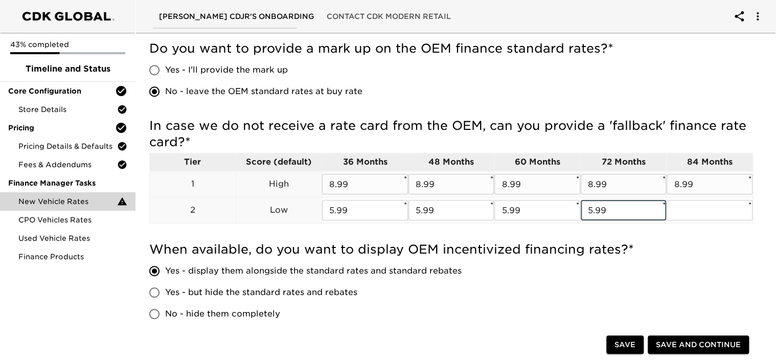
type input "5.99"
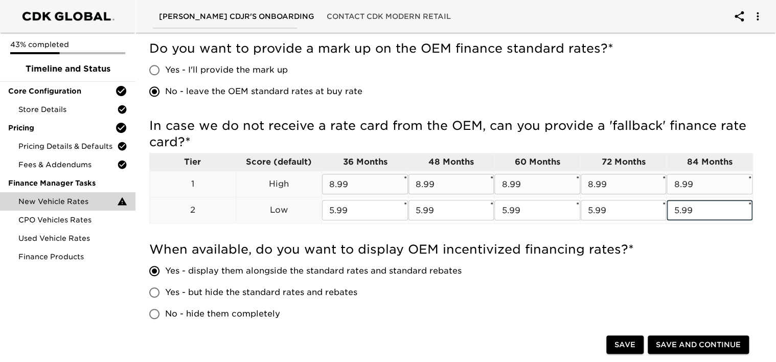
type input "5.99"
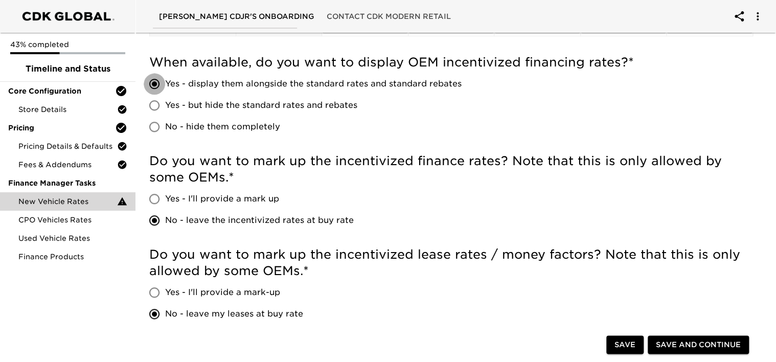
scroll to position [460, 0]
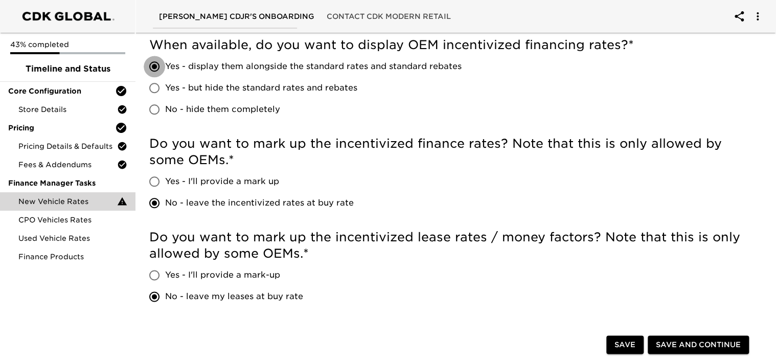
click at [661, 341] on span "Save and Continue" at bounding box center [698, 344] width 85 height 13
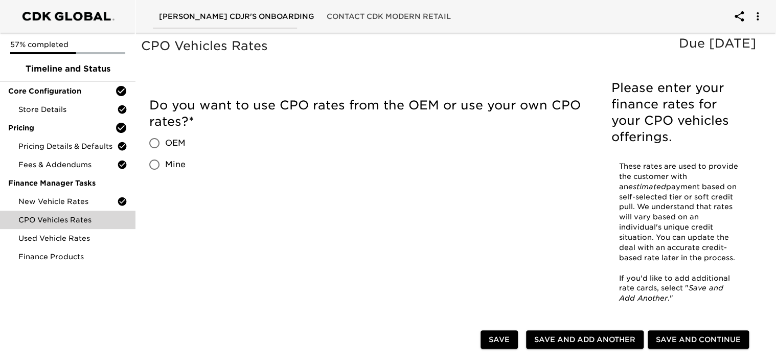
click at [155, 141] on input "OEM" at bounding box center [154, 142] width 21 height 21
radio input "true"
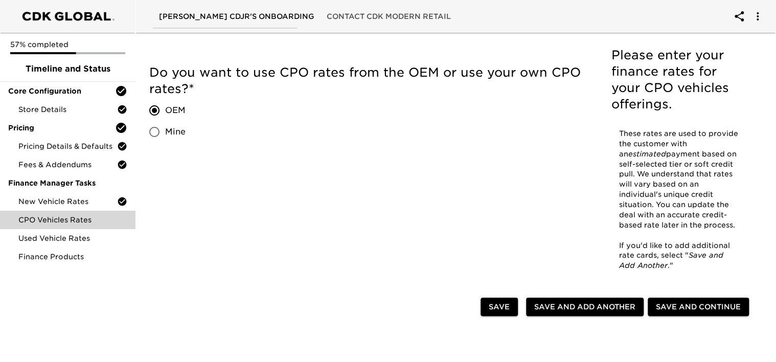
scroll to position [51, 0]
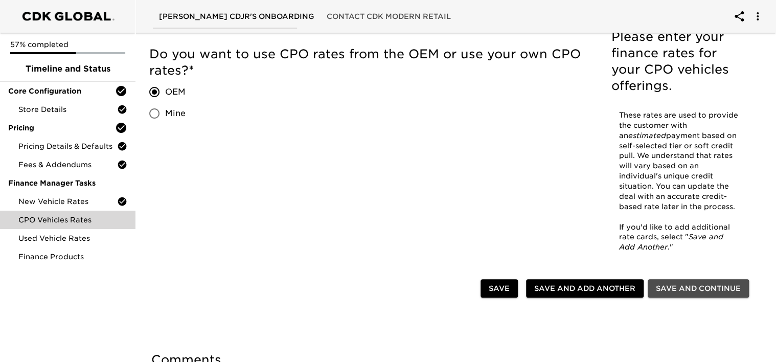
click at [676, 288] on span "Save and Continue" at bounding box center [698, 288] width 85 height 13
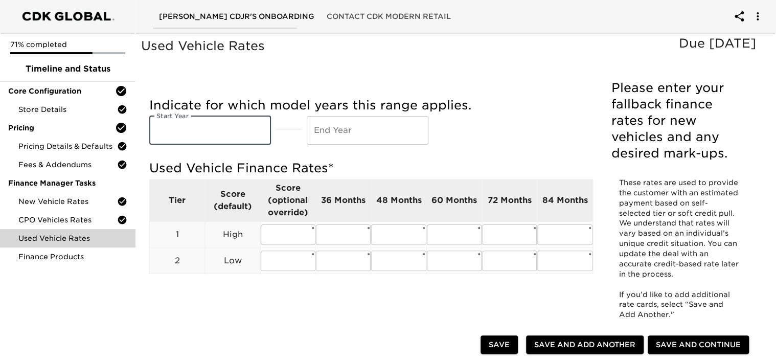
click at [191, 130] on input "text" at bounding box center [210, 130] width 122 height 29
type input "17"
click at [315, 137] on input "text" at bounding box center [368, 130] width 122 height 29
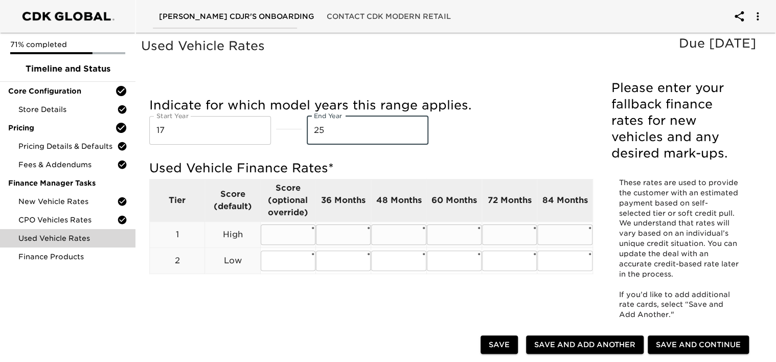
type input "25"
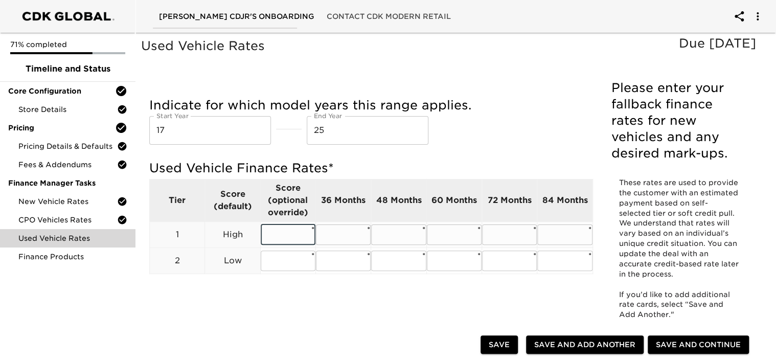
click at [282, 230] on input "text" at bounding box center [288, 234] width 55 height 20
type input "0"
click at [355, 231] on input "text" at bounding box center [343, 234] width 55 height 20
type input "0"
click at [407, 232] on input "text" at bounding box center [398, 234] width 55 height 20
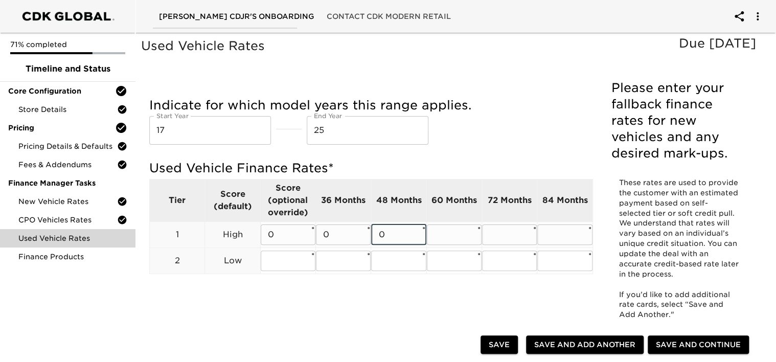
type input "0"
click at [442, 233] on input "text" at bounding box center [454, 234] width 55 height 20
type input "0"
click at [499, 235] on input "text" at bounding box center [509, 234] width 55 height 20
type input "0"
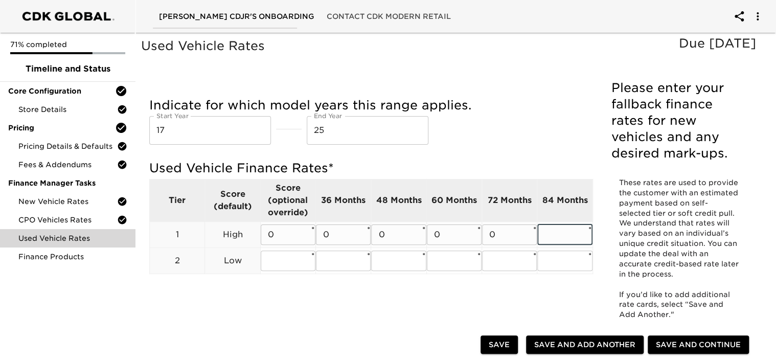
click at [547, 236] on input "text" at bounding box center [564, 234] width 55 height 20
type input "0"
click at [550, 262] on input "text" at bounding box center [564, 260] width 55 height 20
type input "0"
click at [507, 261] on input "text" at bounding box center [509, 260] width 55 height 20
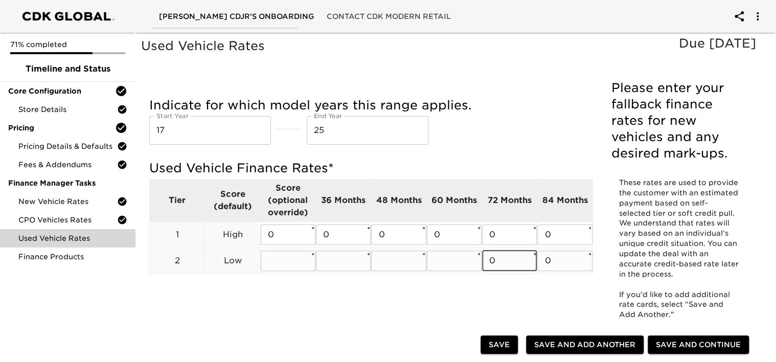
type input "0"
click at [445, 264] on input "text" at bounding box center [454, 260] width 55 height 20
type input "0"
click at [378, 260] on input "text" at bounding box center [398, 260] width 55 height 20
type input "0"
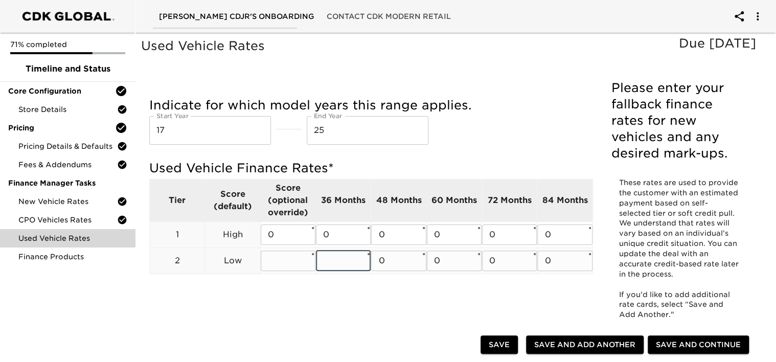
click at [347, 259] on input "text" at bounding box center [343, 260] width 55 height 20
type input "0"
click at [269, 261] on input "text" at bounding box center [288, 260] width 55 height 20
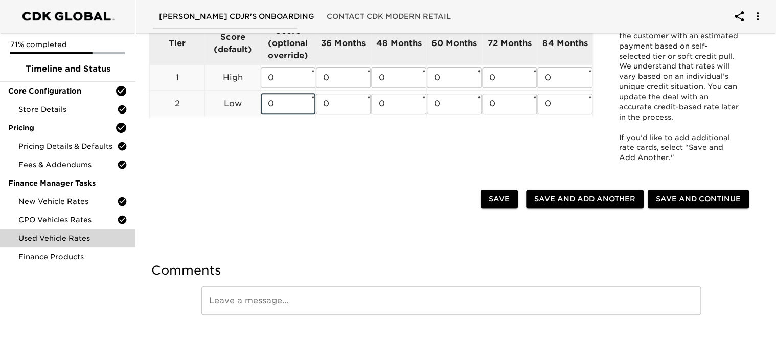
scroll to position [157, 0]
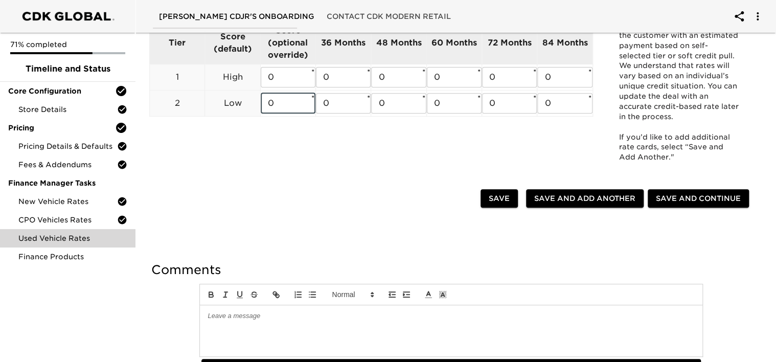
type input "0"
click at [691, 198] on span "Save and Continue" at bounding box center [698, 198] width 85 height 13
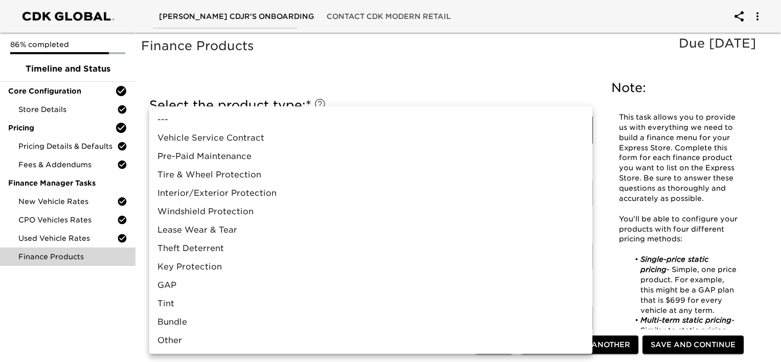
click at [235, 192] on li "Interior/Exterior Protection" at bounding box center [370, 193] width 443 height 18
type input "Interior/Exterior Protection"
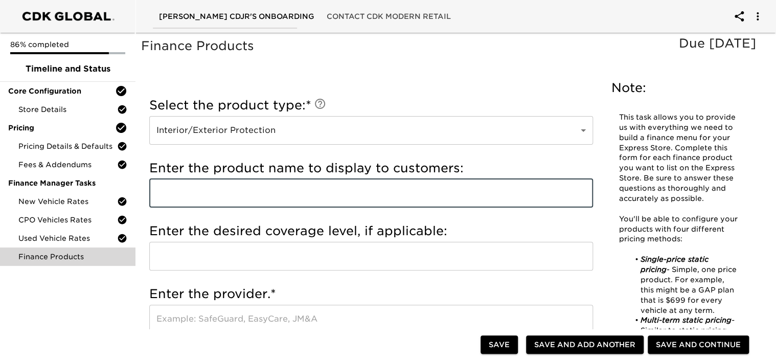
click at [216, 197] on input "text" at bounding box center [371, 193] width 444 height 29
type input "s"
click at [155, 191] on input "SHARKSKIN" at bounding box center [371, 193] width 444 height 29
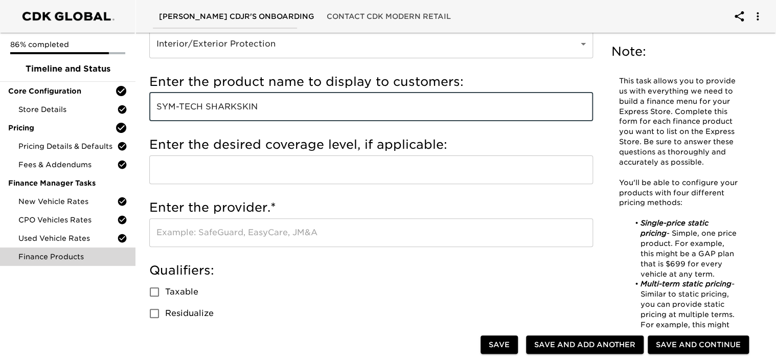
scroll to position [102, 0]
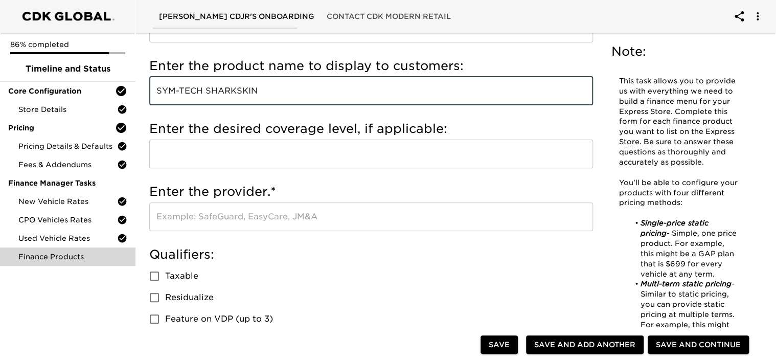
type input "SYM-TECH SHARKSKIN"
click at [225, 216] on input "text" at bounding box center [371, 216] width 444 height 29
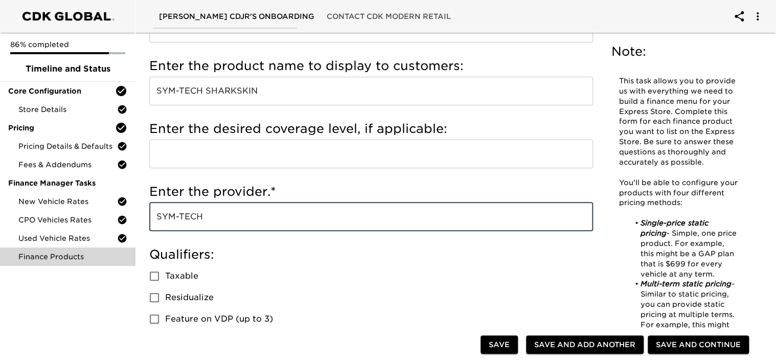
scroll to position [0, 0]
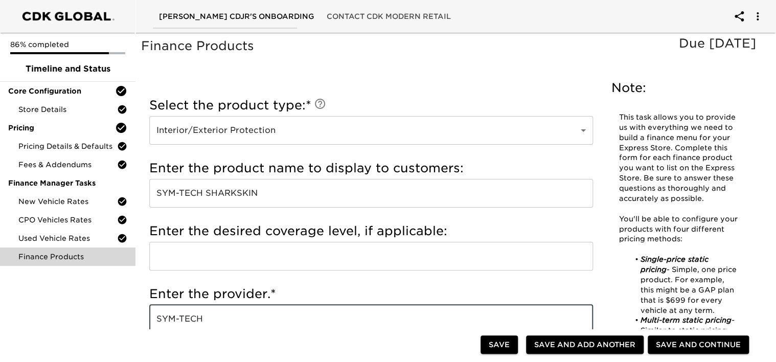
type input "SYM-TECH"
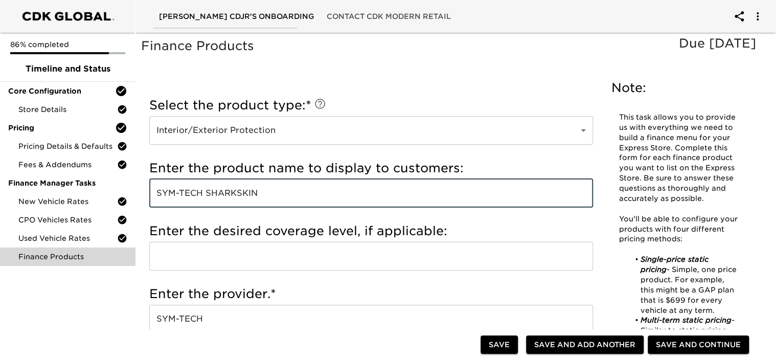
click at [202, 192] on input "SYM-TECH SHARKSKIN" at bounding box center [371, 193] width 444 height 29
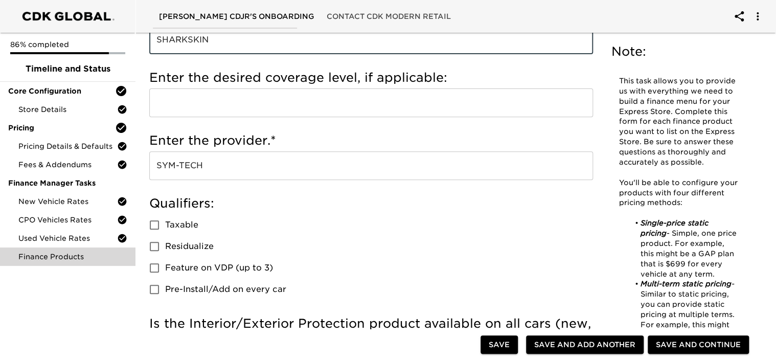
scroll to position [204, 0]
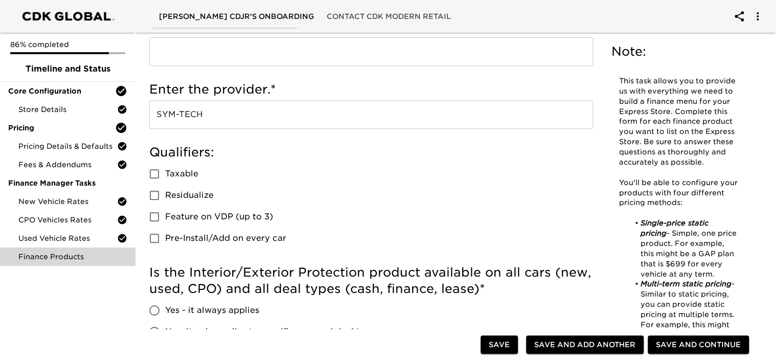
type input "SHARKSKIN"
click at [154, 173] on input "Taxable" at bounding box center [154, 173] width 21 height 21
checkbox input "true"
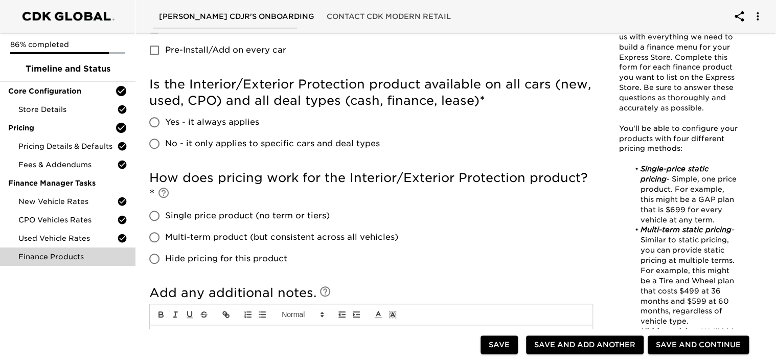
scroll to position [409, 0]
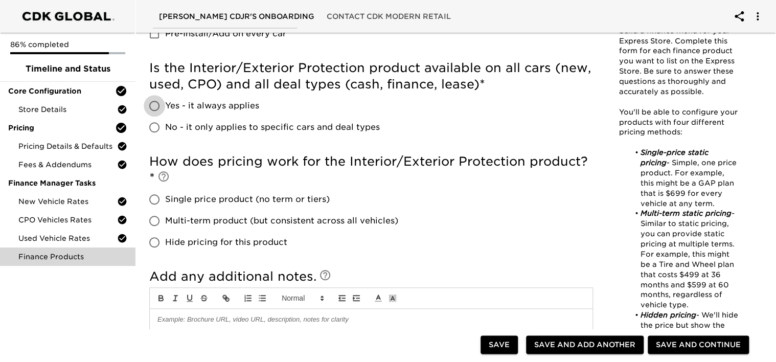
click at [155, 104] on input "Yes - it always applies" at bounding box center [154, 105] width 21 height 21
radio input "true"
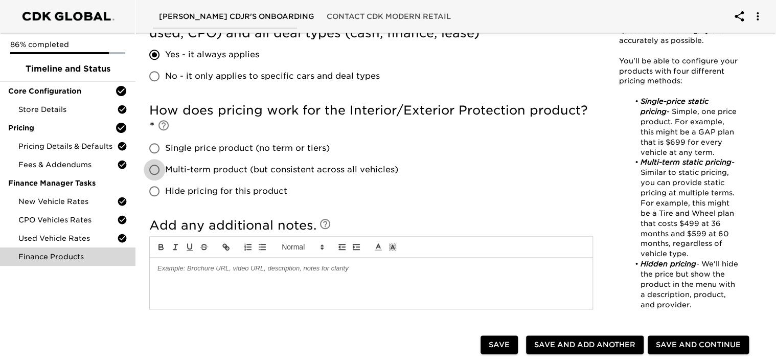
click at [156, 170] on input "Multi-term product (but consistent across all vehicles)" at bounding box center [154, 169] width 21 height 21
radio input "true"
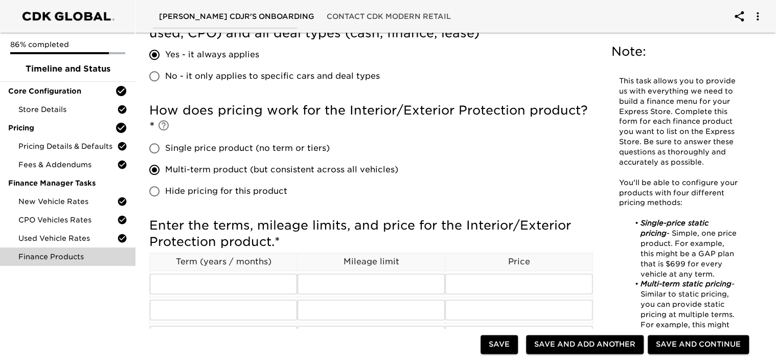
click at [156, 170] on input "Multi-term product (but consistent across all vehicles)" at bounding box center [154, 169] width 21 height 21
click at [153, 145] on input "Single price product (no term or tiers)" at bounding box center [154, 148] width 21 height 21
radio input "true"
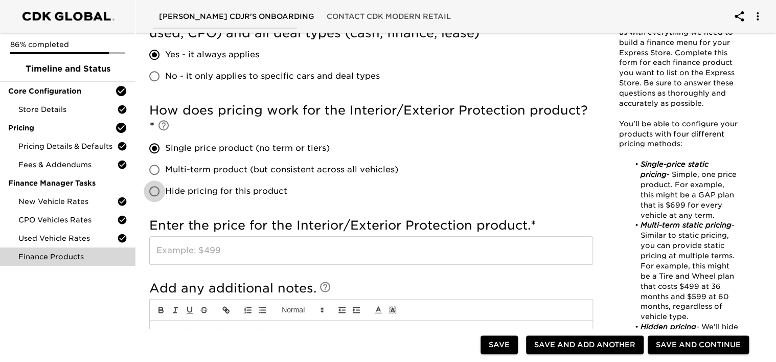
click at [155, 192] on input "Hide pricing for this product" at bounding box center [154, 190] width 21 height 21
radio input "true"
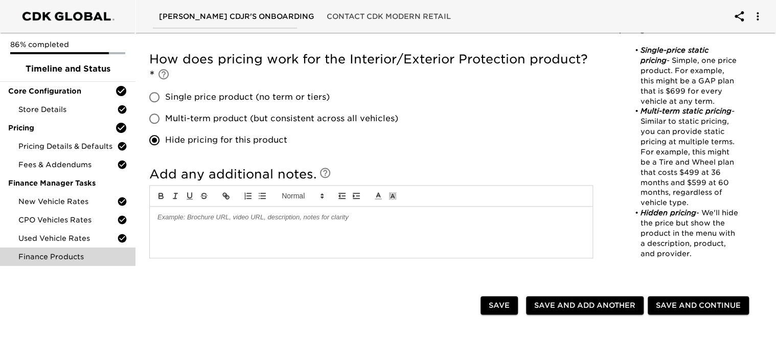
scroll to position [562, 0]
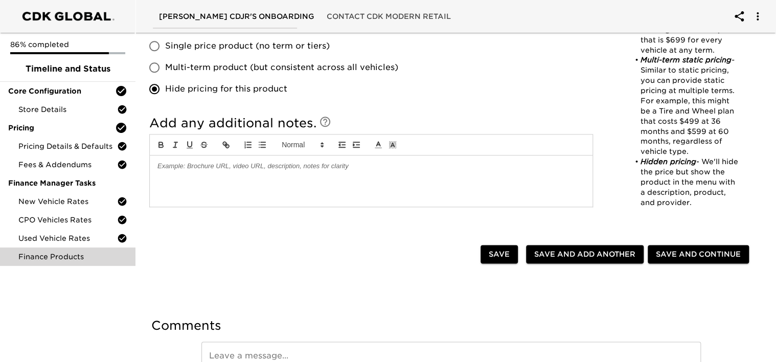
click at [170, 182] on div at bounding box center [371, 180] width 443 height 51
click at [667, 257] on span "Save and Continue" at bounding box center [698, 254] width 85 height 13
